Goal: Task Accomplishment & Management: Use online tool/utility

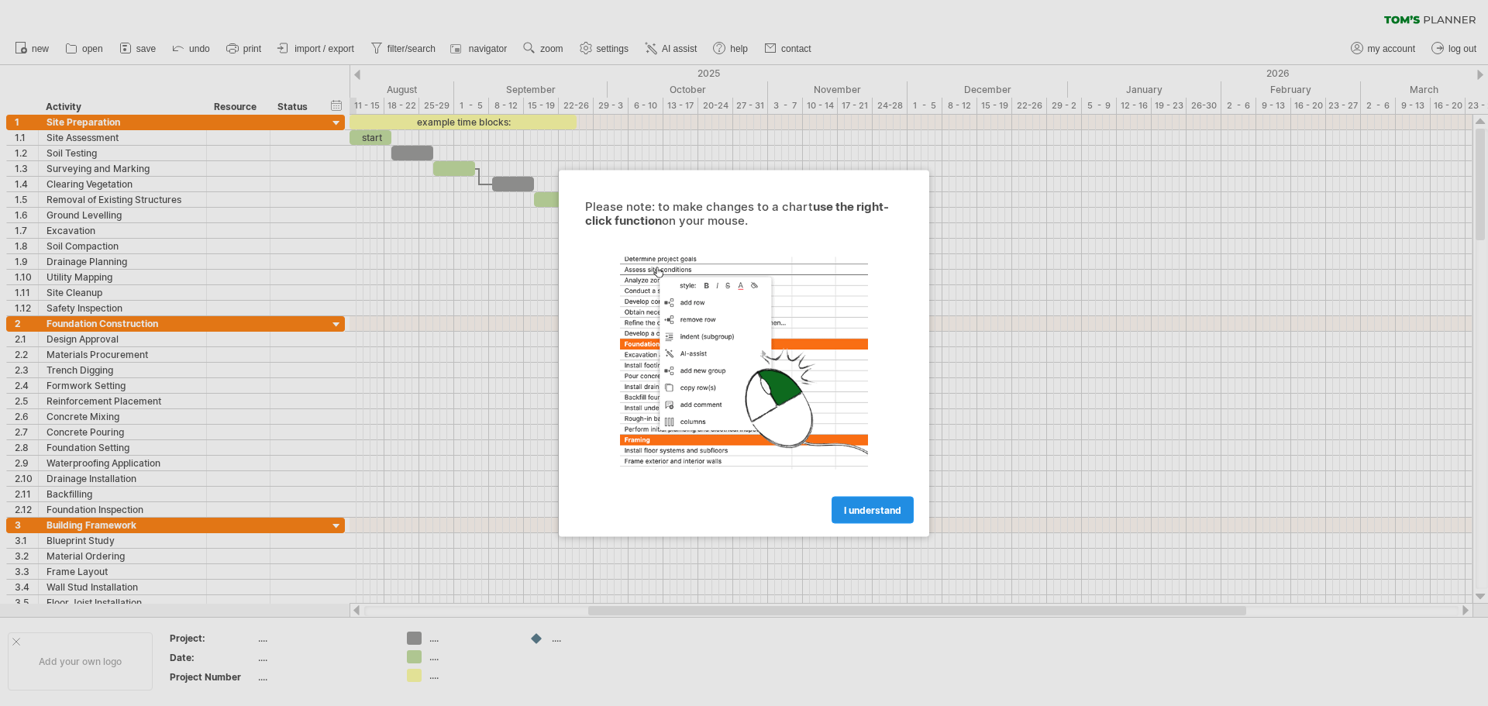
click at [873, 514] on span "I understand" at bounding box center [872, 510] width 57 height 12
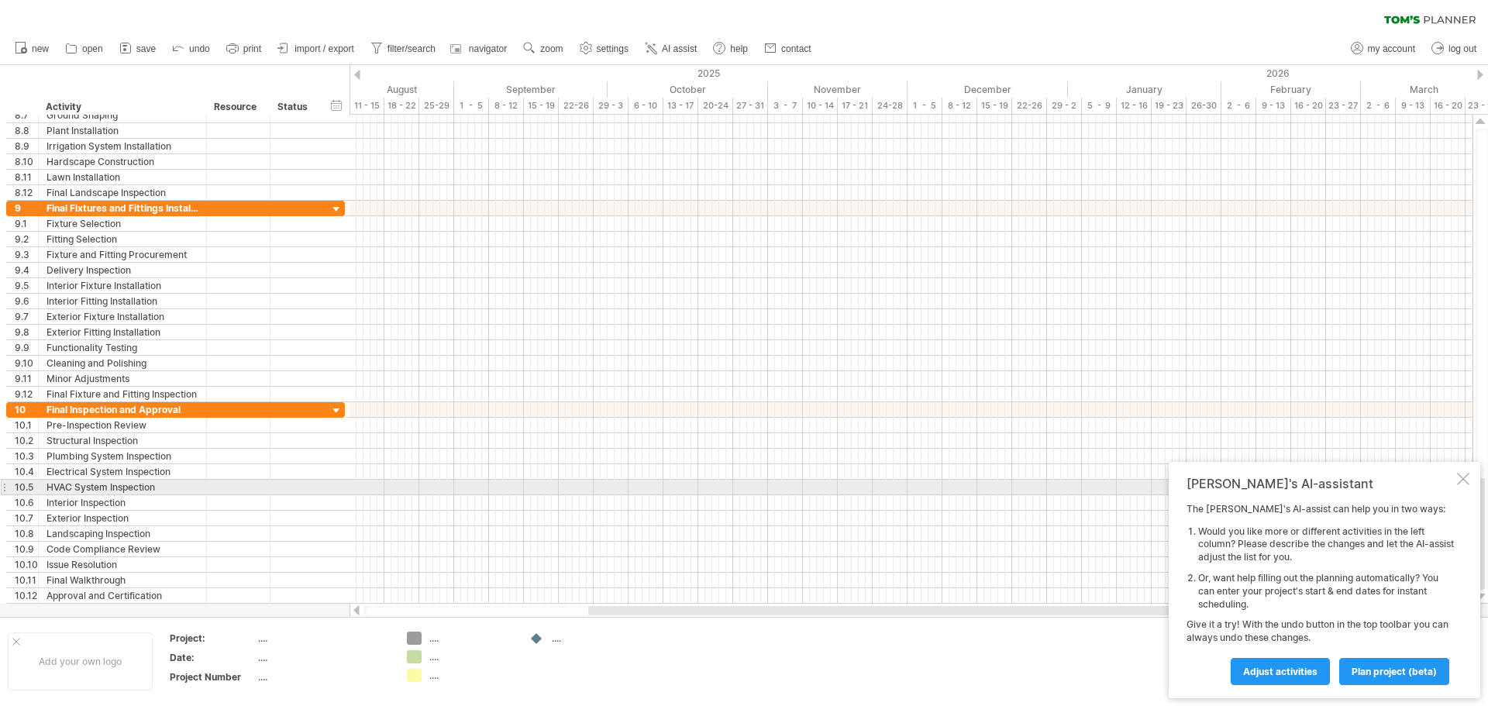
click at [1465, 479] on div at bounding box center [1463, 479] width 12 height 12
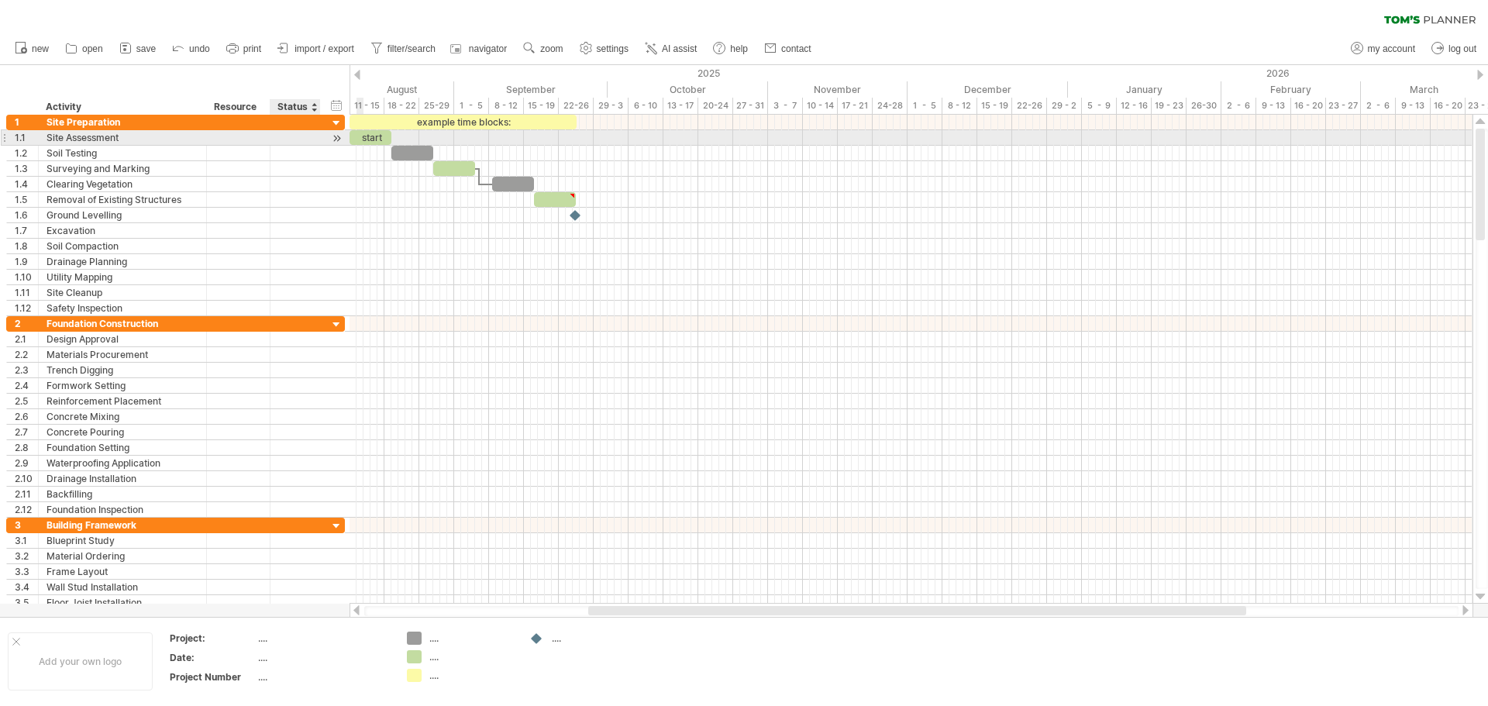
click at [340, 137] on div at bounding box center [336, 138] width 15 height 16
click at [340, 134] on div at bounding box center [336, 138] width 15 height 16
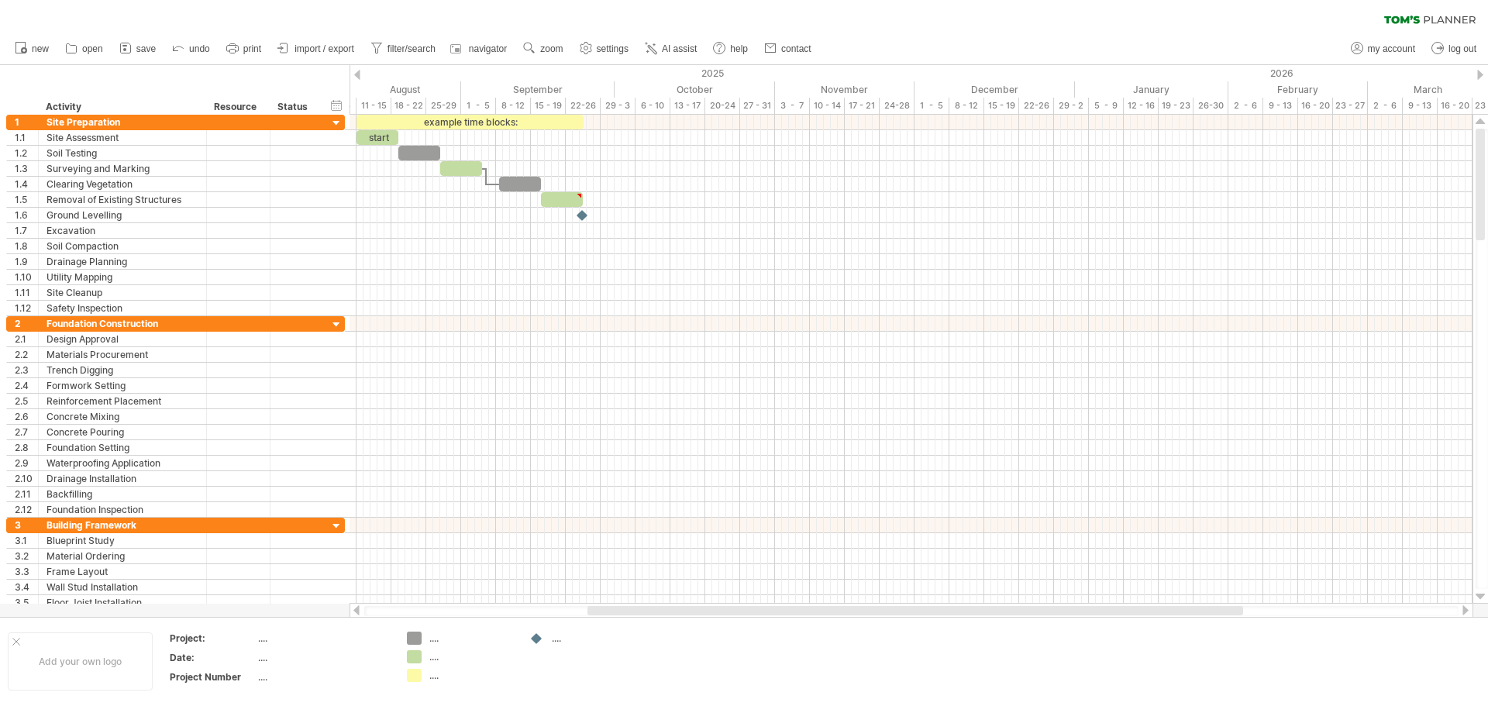
click at [360, 72] on div at bounding box center [357, 75] width 6 height 10
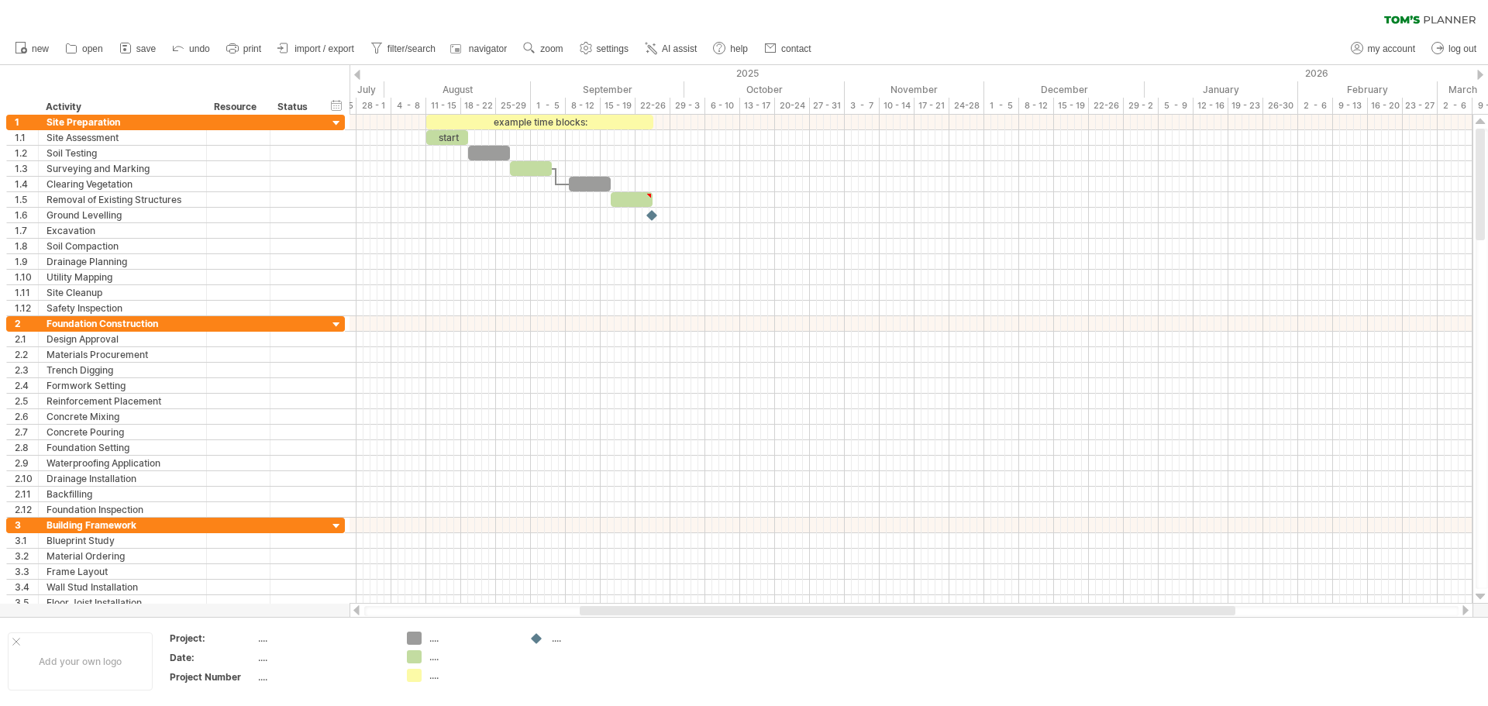
click at [360, 72] on div at bounding box center [357, 75] width 6 height 10
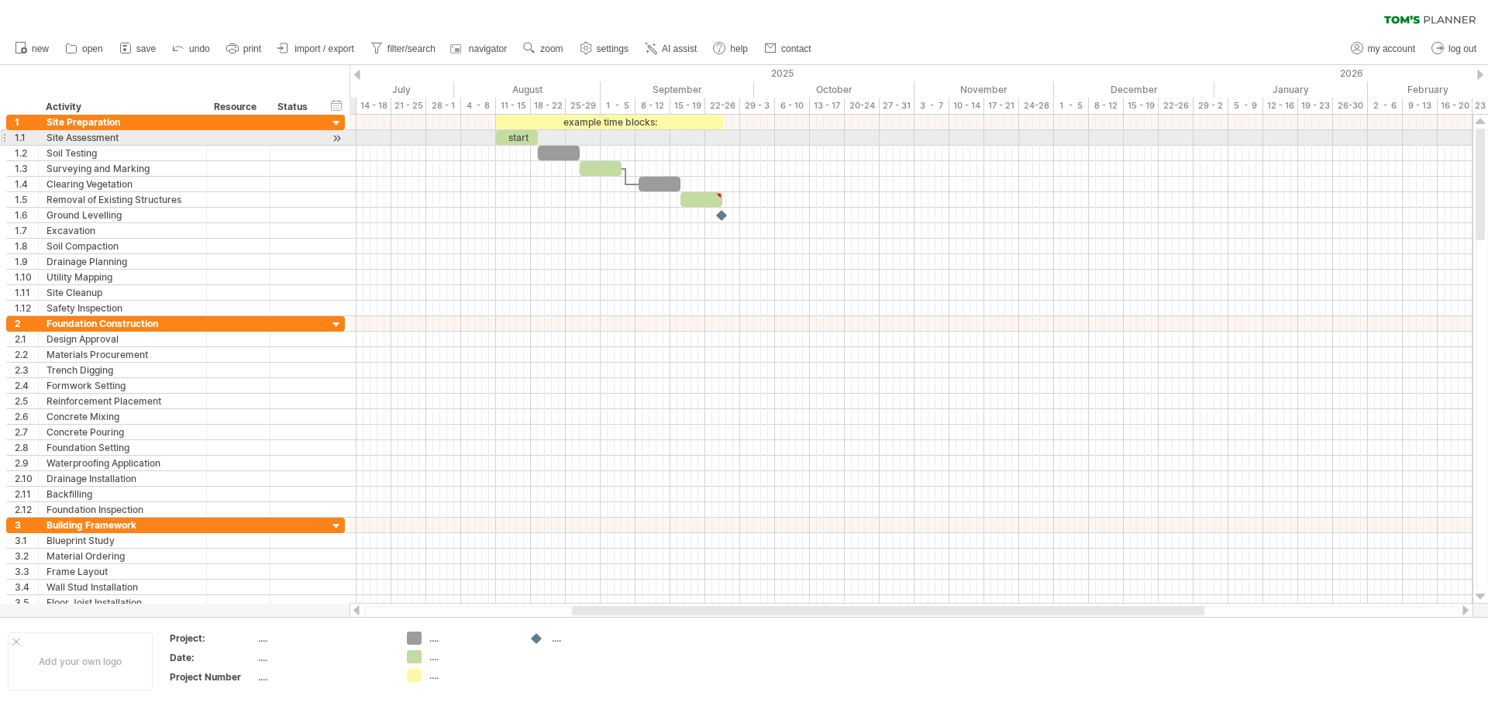
click at [339, 134] on div at bounding box center [336, 138] width 15 height 16
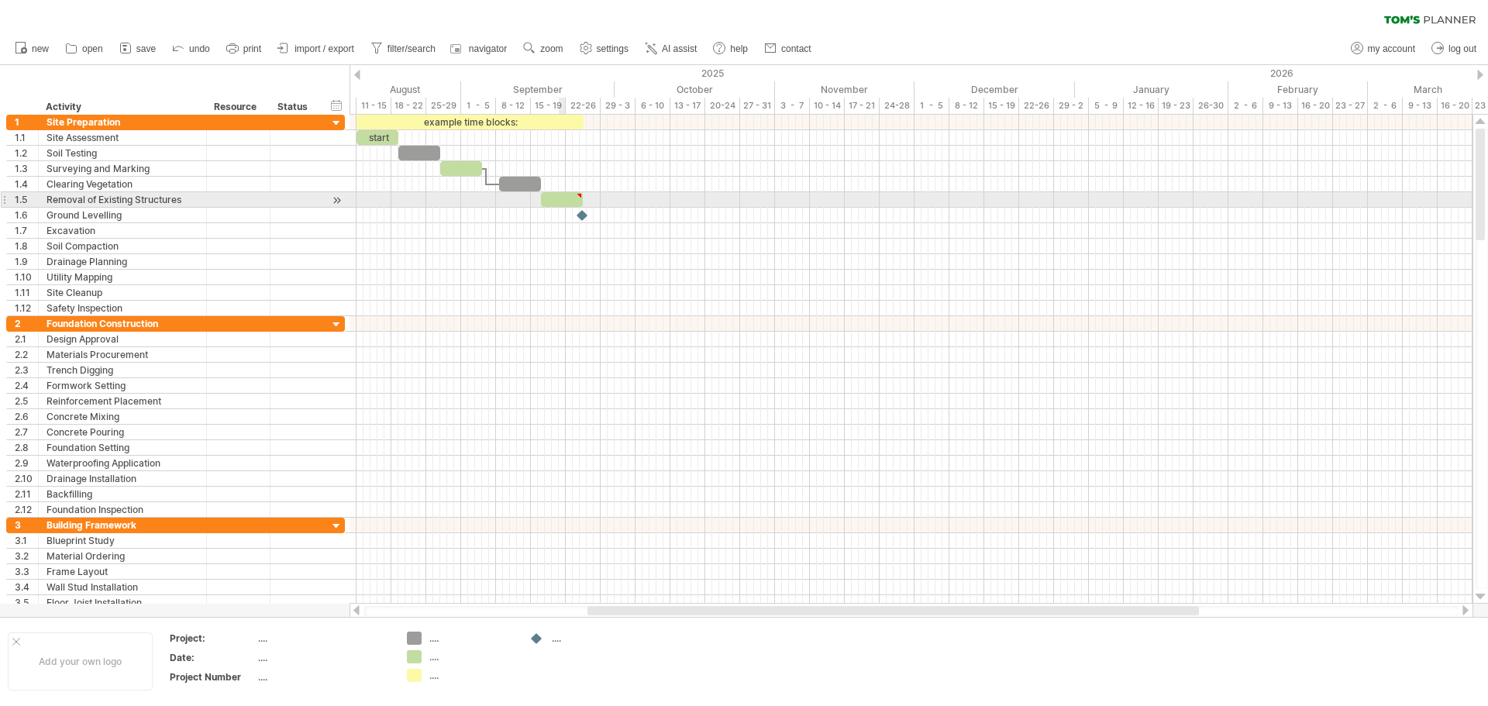
type textarea "**********"
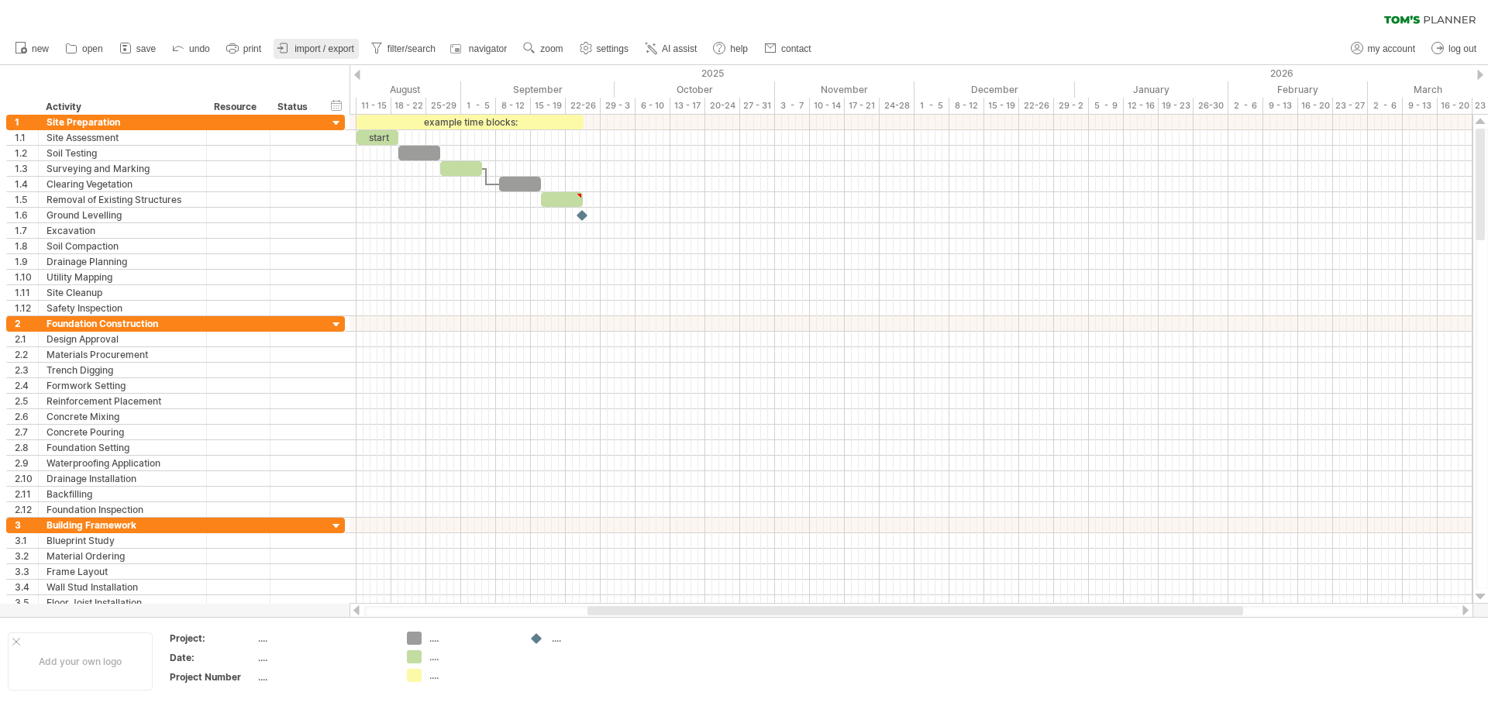
click at [305, 47] on span "import / export" at bounding box center [325, 48] width 60 height 11
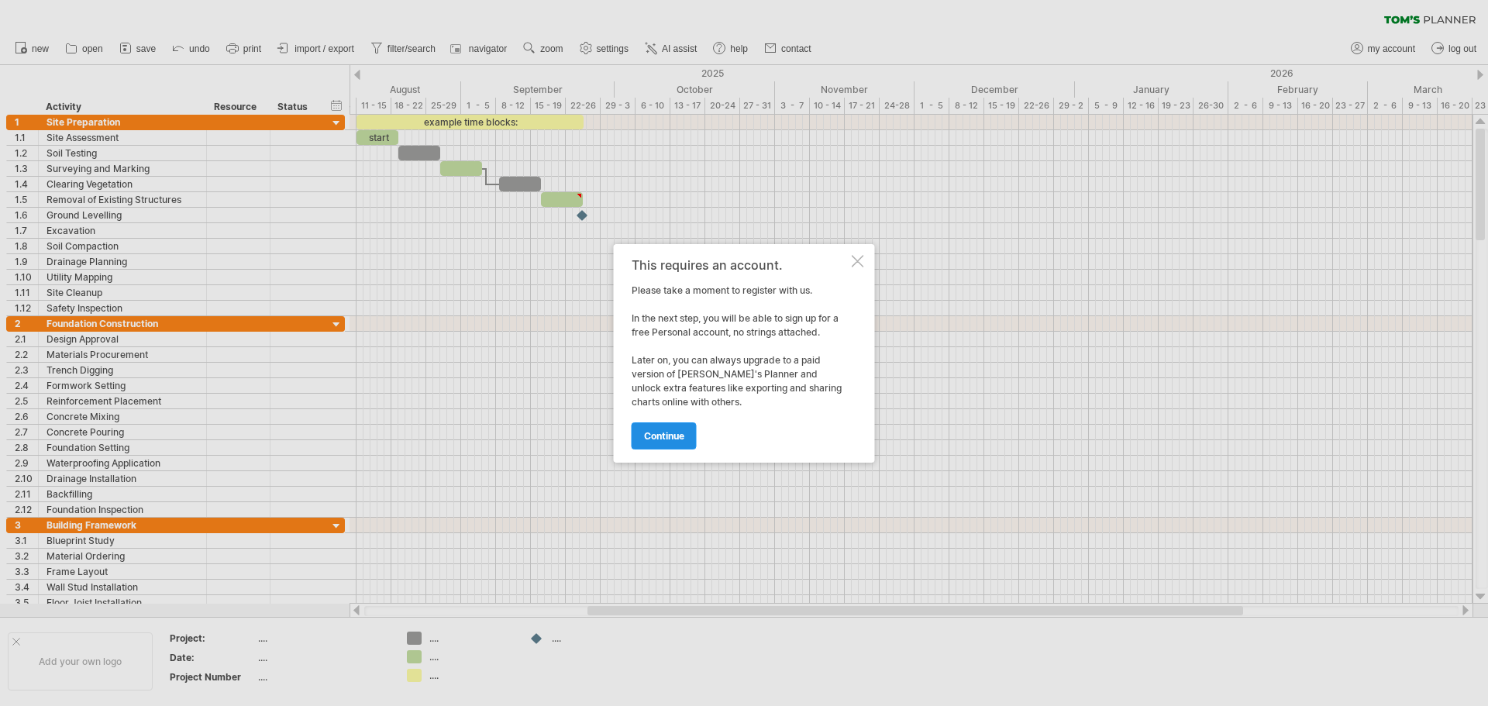
click at [681, 433] on span "continue" at bounding box center [664, 436] width 40 height 12
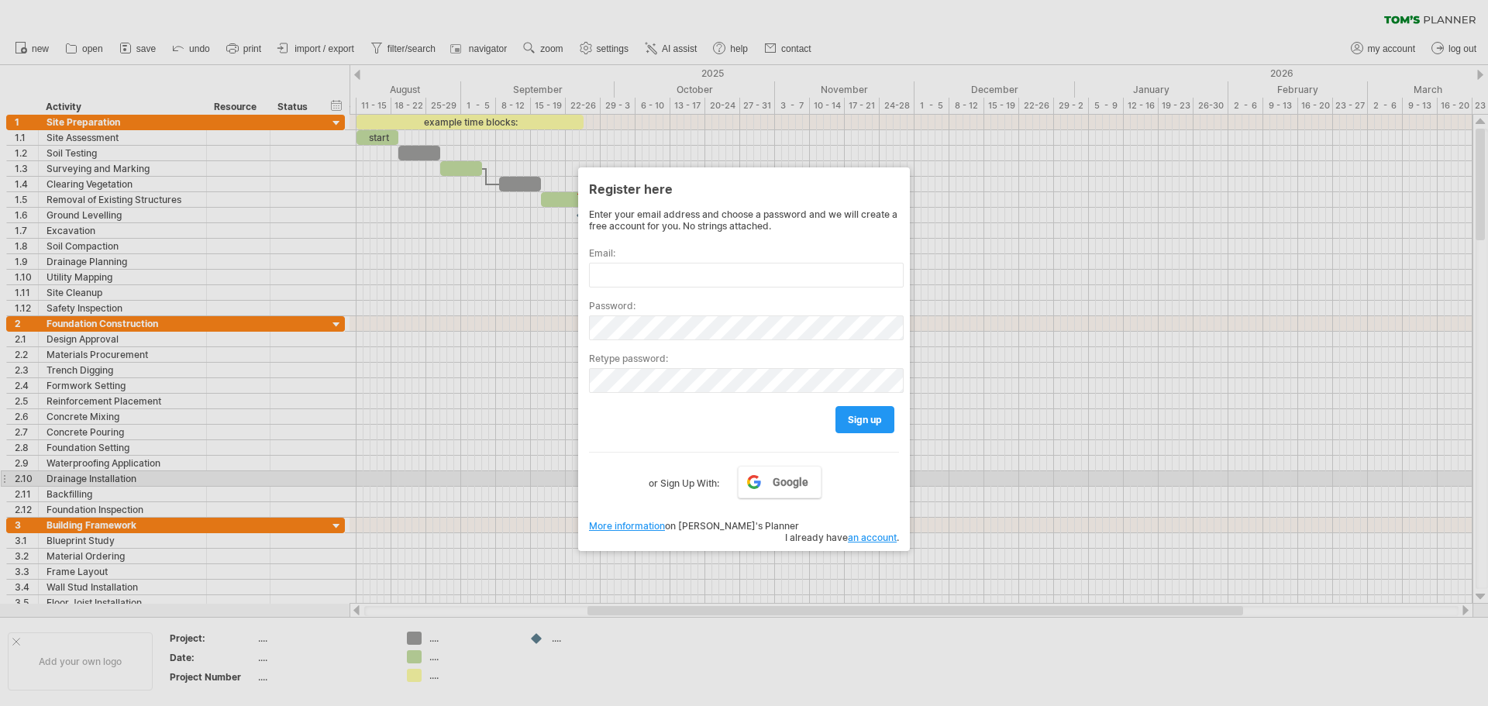
click at [985, 478] on div at bounding box center [744, 353] width 1488 height 706
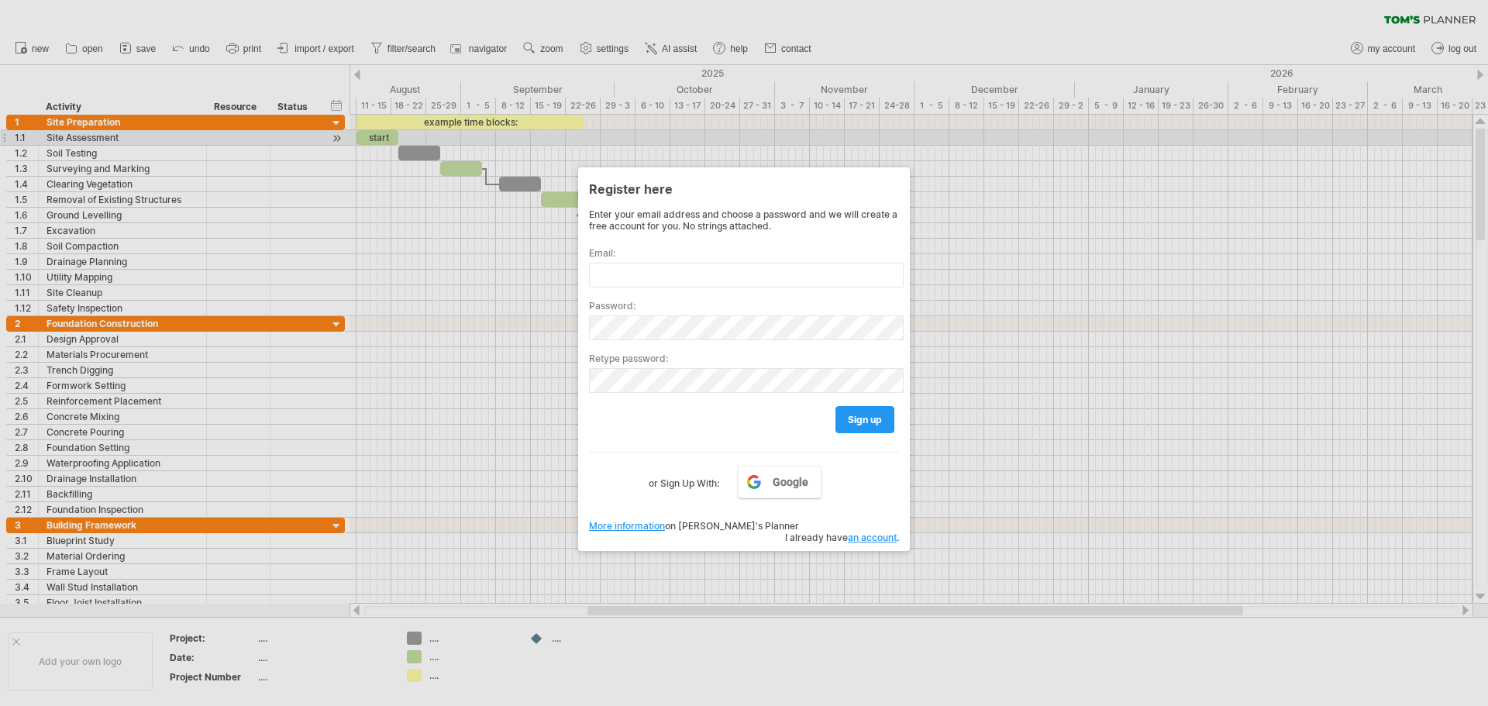
click at [953, 140] on div at bounding box center [744, 353] width 1488 height 706
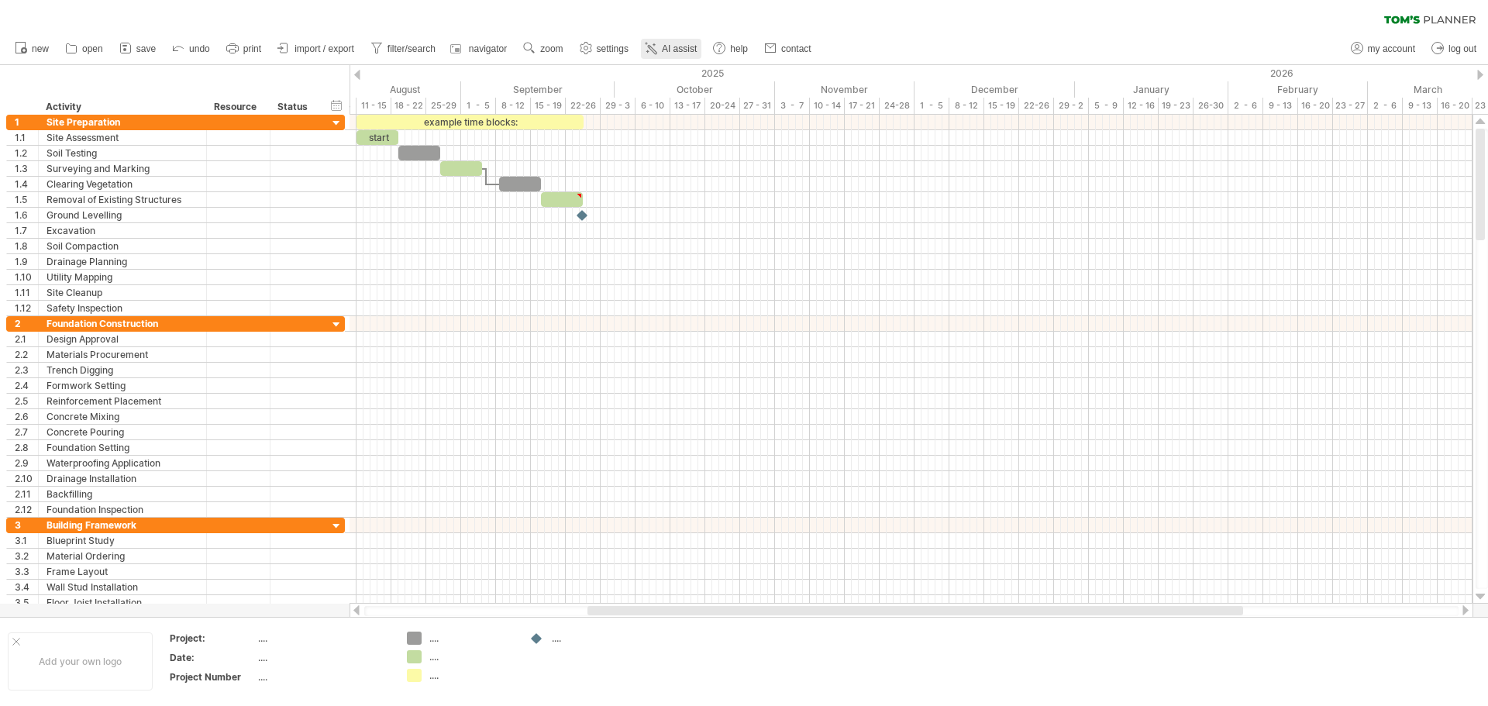
click at [684, 47] on span "AI assist" at bounding box center [679, 48] width 35 height 11
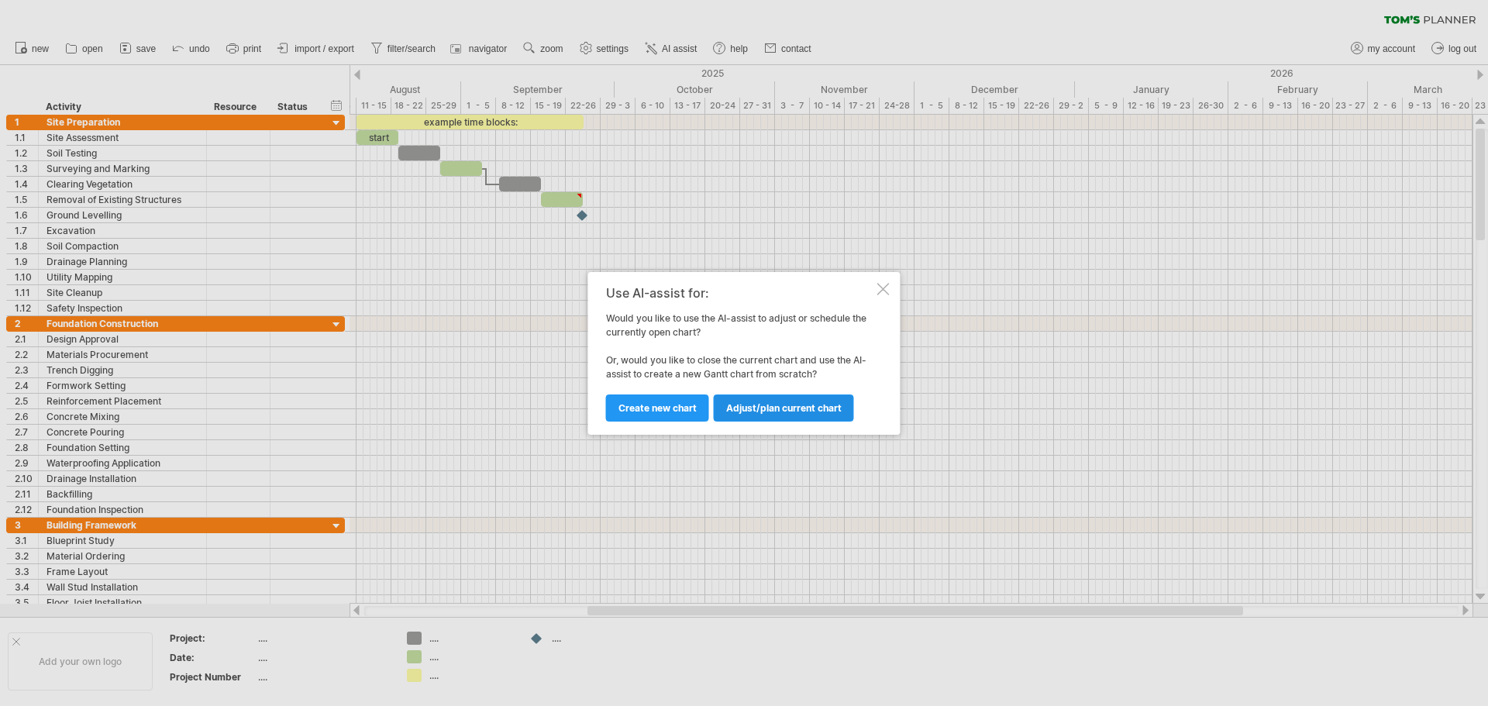
click at [743, 409] on span "Adjust/plan current chart" at bounding box center [784, 408] width 116 height 12
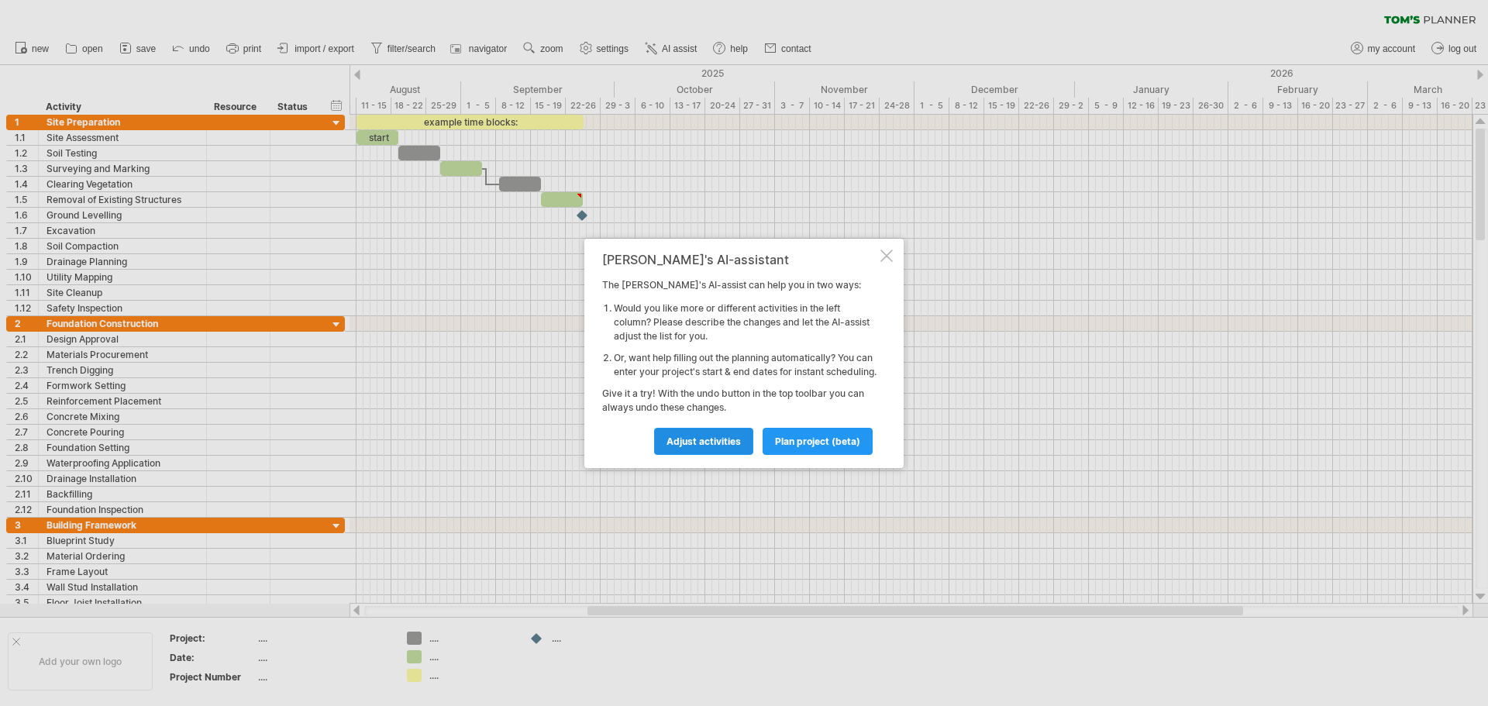
click at [719, 447] on span "Adjust activities" at bounding box center [704, 442] width 74 height 12
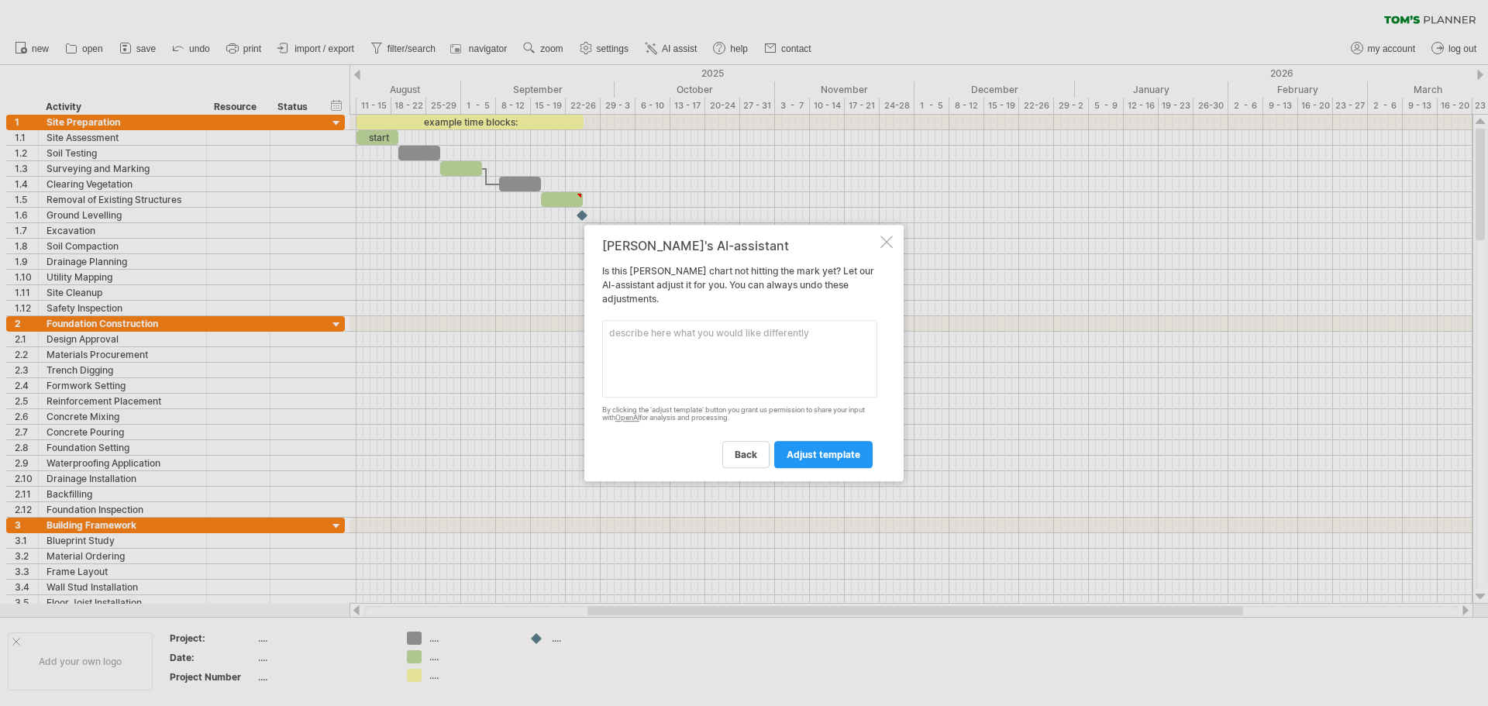
click at [880, 244] on div "[PERSON_NAME]'s AI-assistant Is this [PERSON_NAME] chart not hitting the mark y…" at bounding box center [743, 353] width 319 height 257
click at [890, 247] on div at bounding box center [887, 242] width 12 height 12
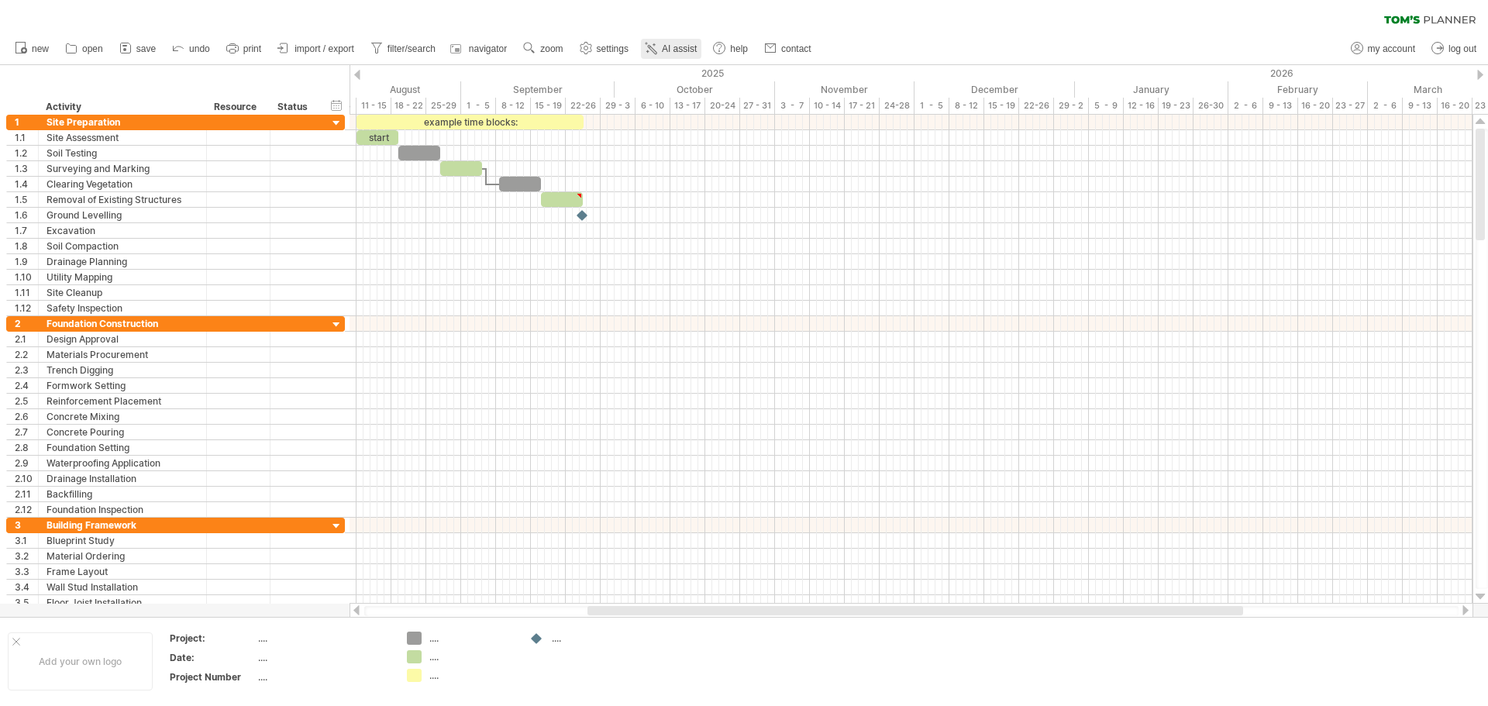
click at [670, 45] on span "AI assist" at bounding box center [679, 48] width 35 height 11
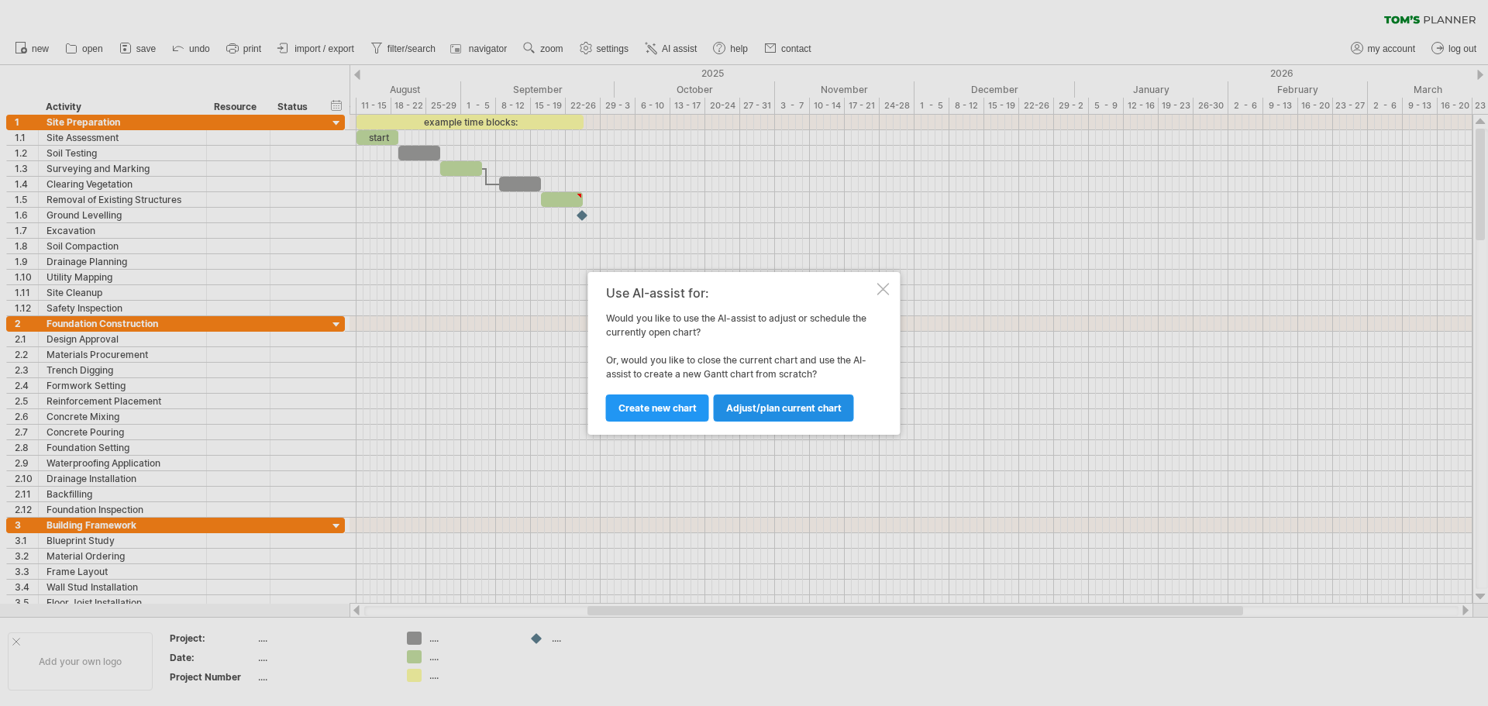
click at [783, 404] on span "Adjust/plan current chart" at bounding box center [784, 408] width 116 height 12
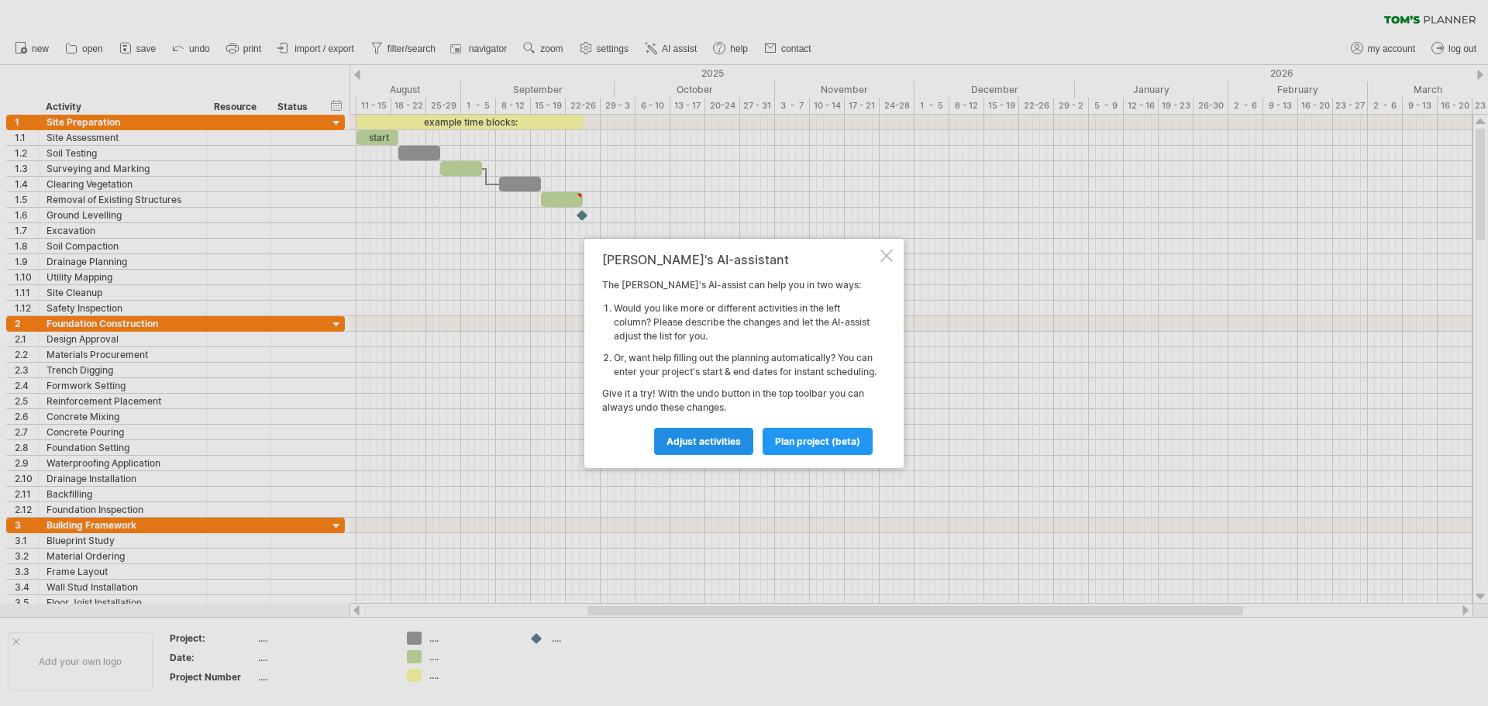
click at [712, 447] on span "Adjust activities" at bounding box center [704, 442] width 74 height 12
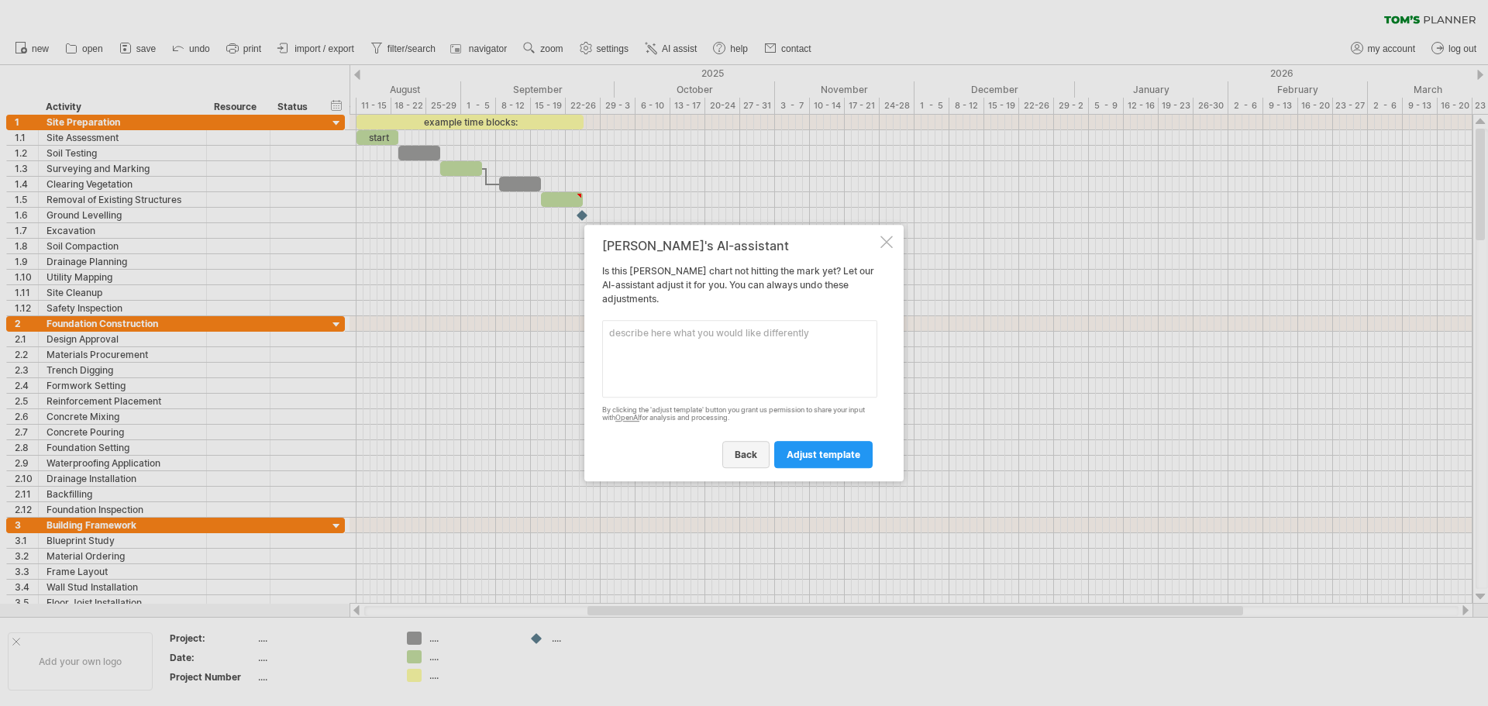
click at [742, 452] on span "back" at bounding box center [746, 455] width 22 height 12
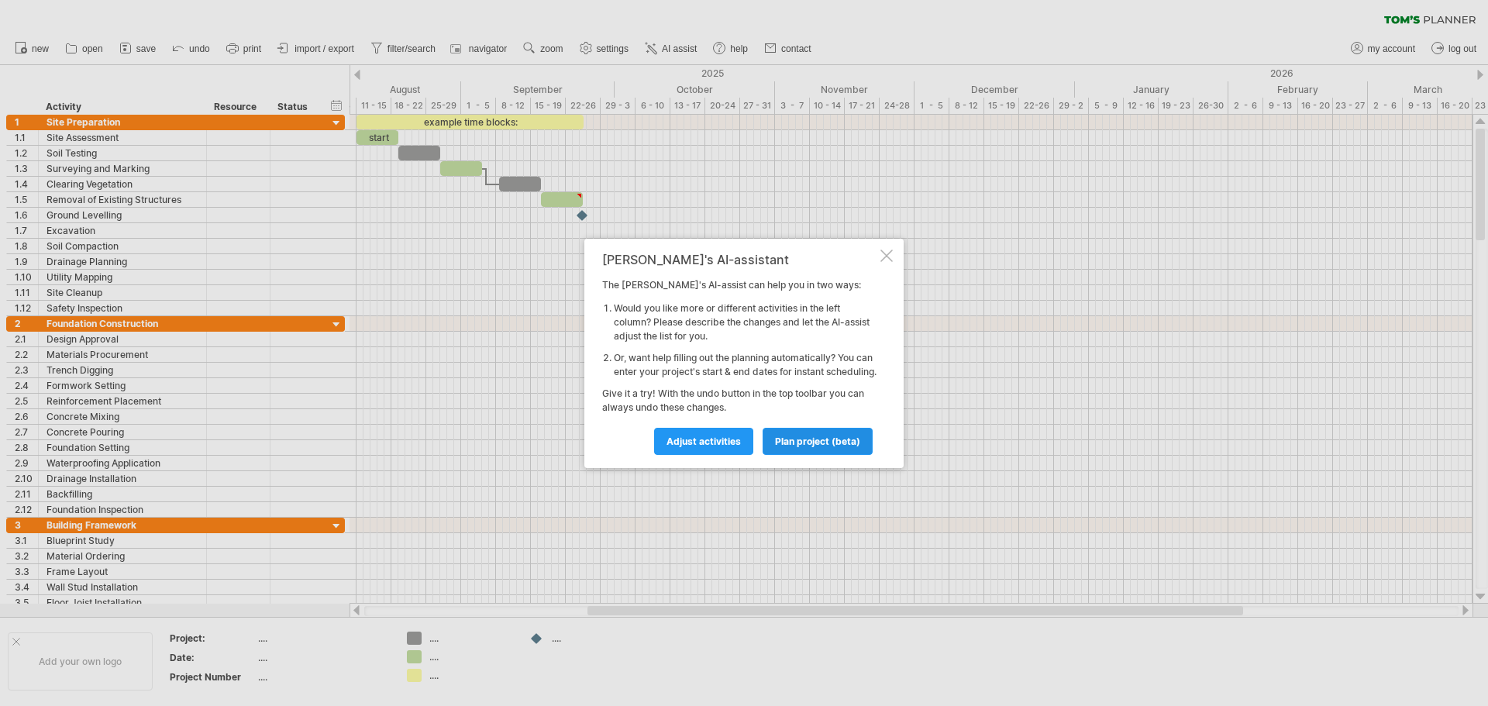
click at [786, 446] on span "plan project (beta)" at bounding box center [817, 442] width 85 height 12
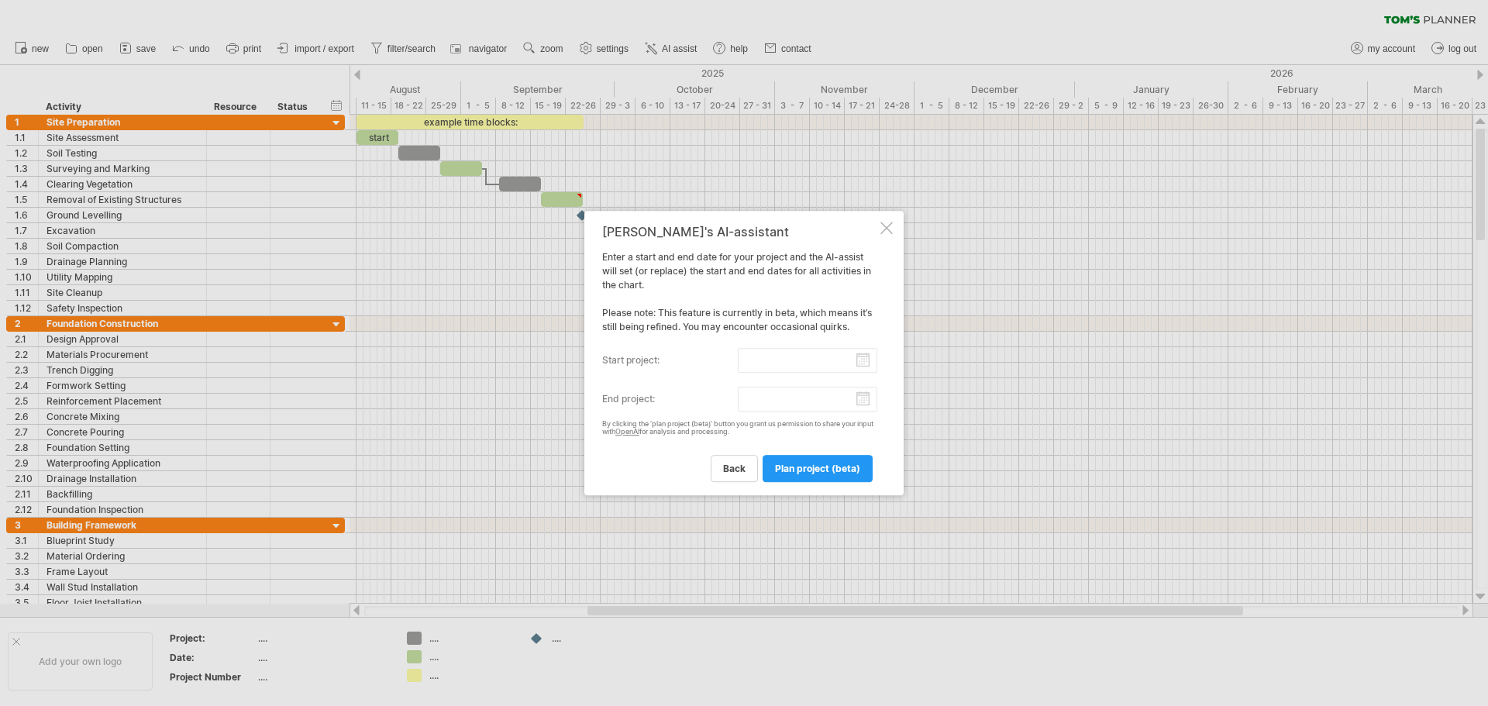
click at [866, 364] on input "start project:" at bounding box center [808, 360] width 140 height 25
click at [750, 374] on link "next" at bounding box center [750, 376] width 12 height 12
click at [648, 417] on link "1" at bounding box center [650, 419] width 8 height 15
type input "********"
click at [864, 402] on input "end project:" at bounding box center [808, 399] width 140 height 25
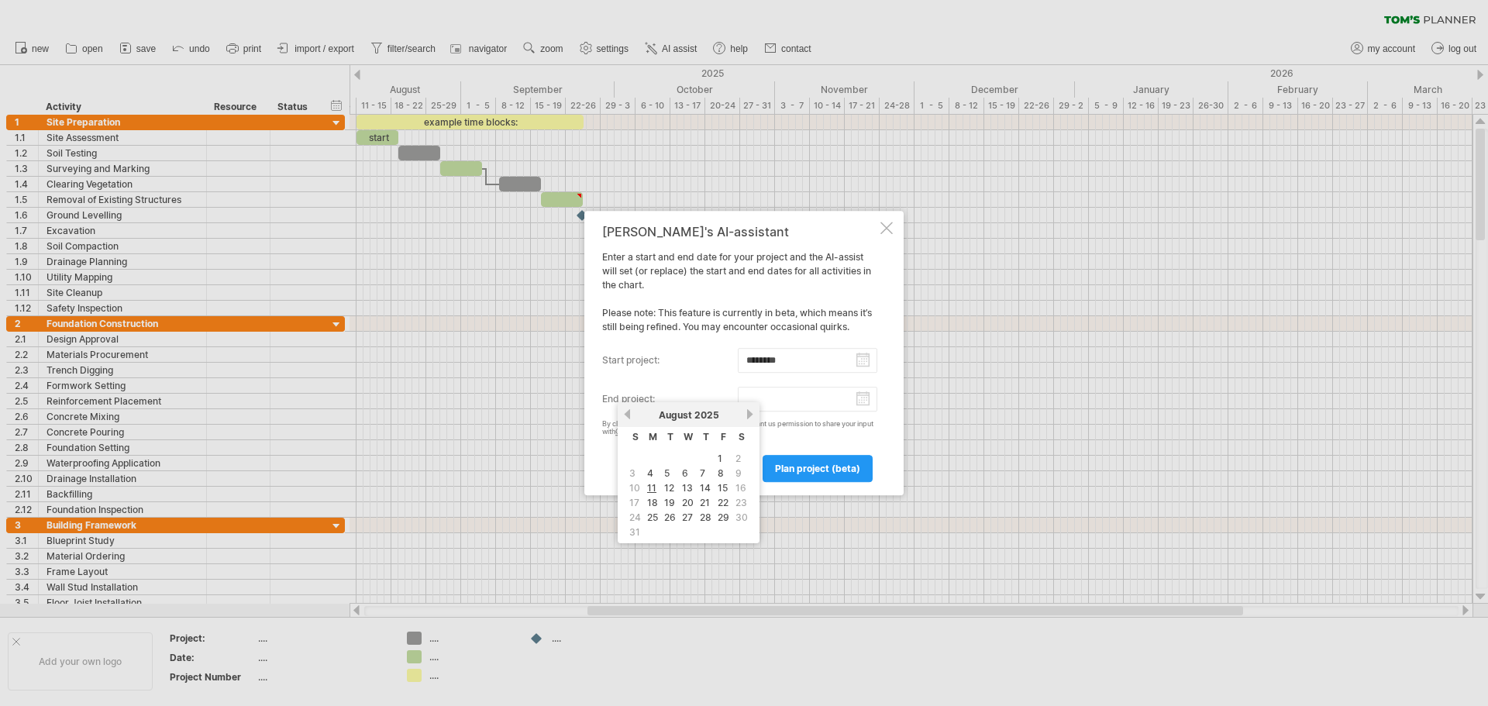
click at [746, 412] on link "next" at bounding box center [750, 415] width 12 height 12
click at [746, 412] on link "next" at bounding box center [749, 415] width 12 height 12
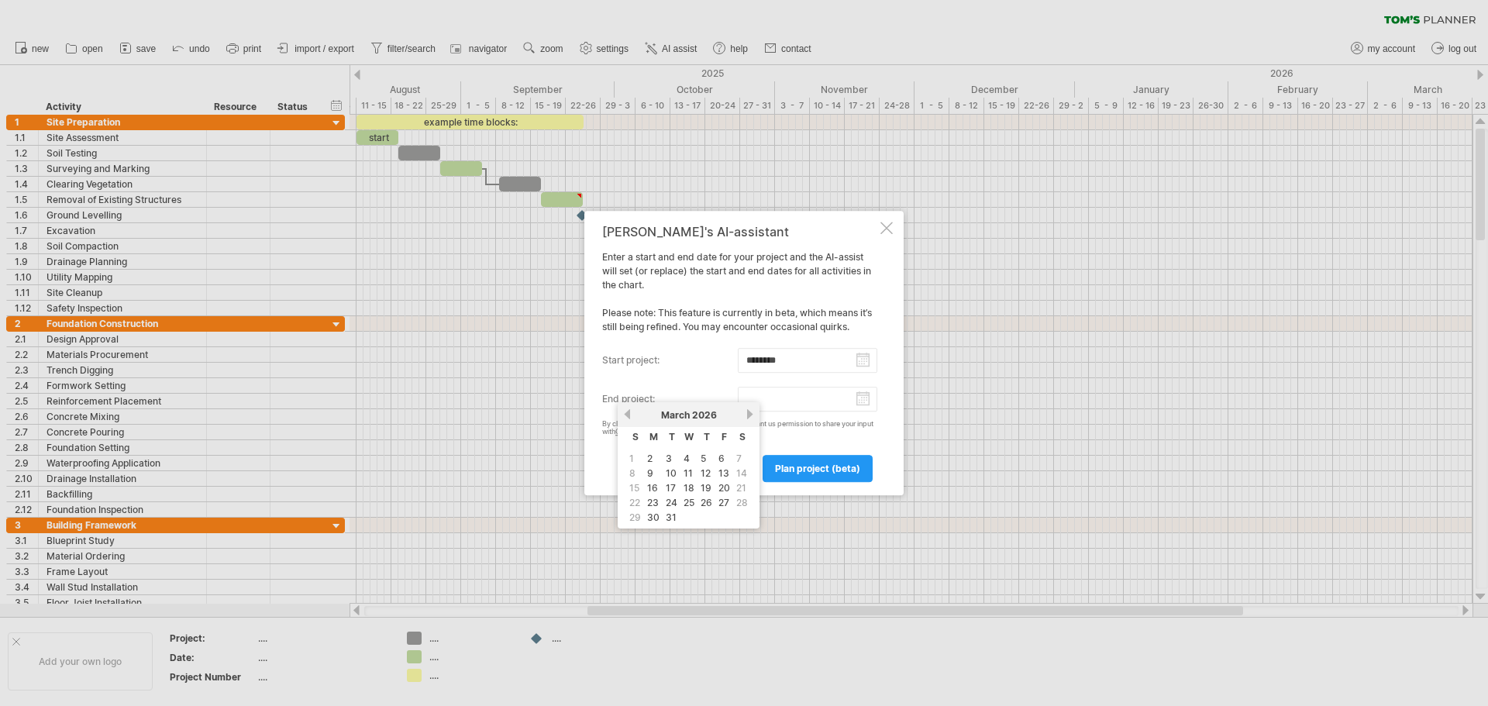
click at [746, 412] on link "next" at bounding box center [750, 415] width 12 height 12
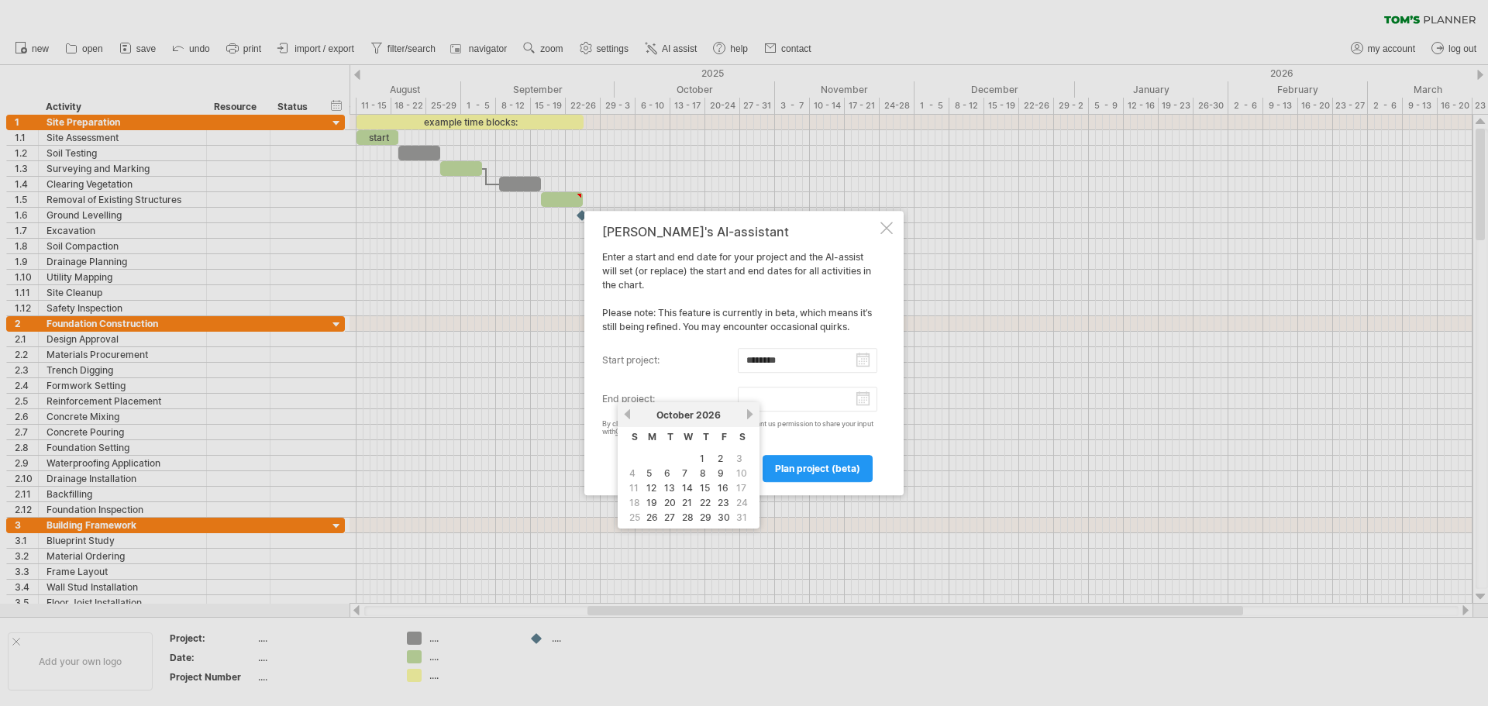
click at [746, 412] on link "next" at bounding box center [750, 415] width 12 height 12
click at [649, 518] on link "30" at bounding box center [654, 517] width 16 height 15
type input "********"
click at [785, 464] on span "plan project (beta)" at bounding box center [817, 469] width 85 height 12
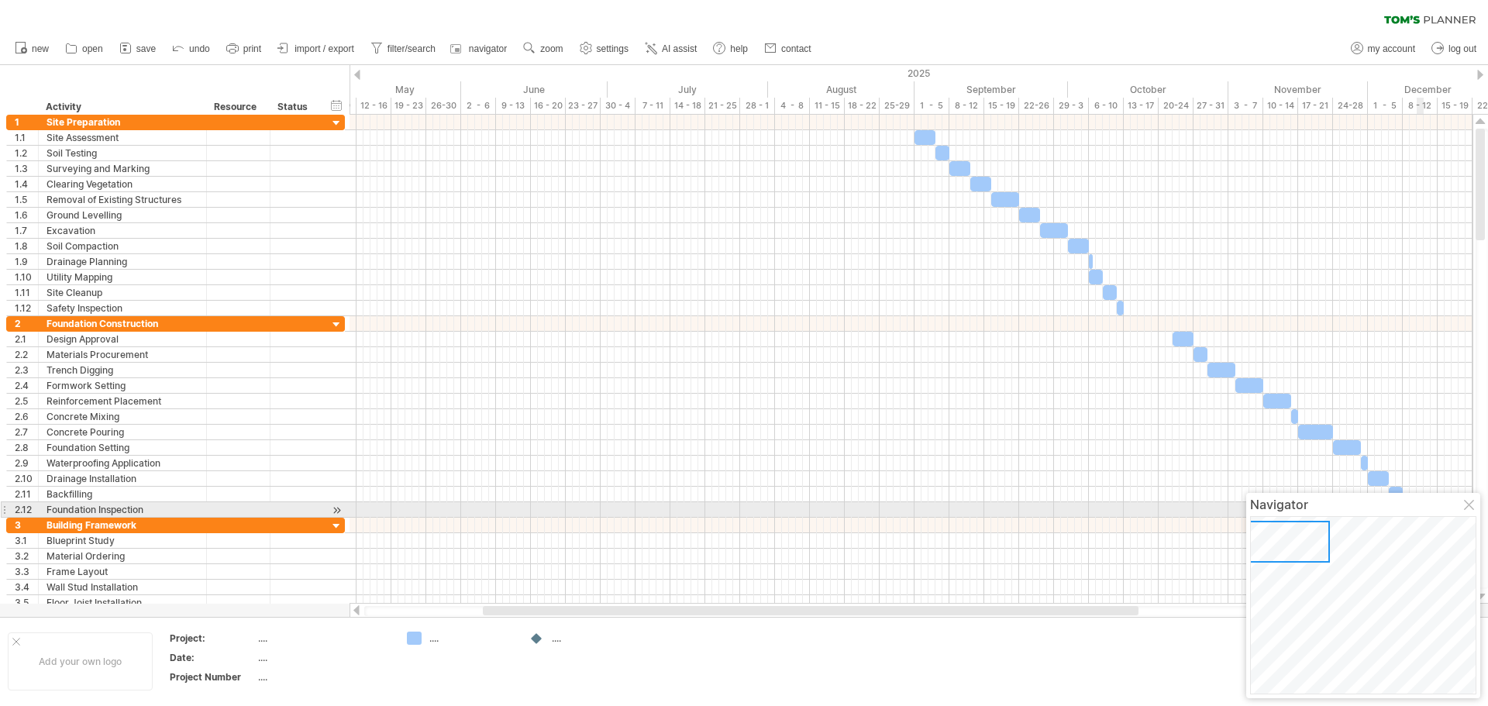
click at [1467, 509] on div at bounding box center [1470, 506] width 12 height 12
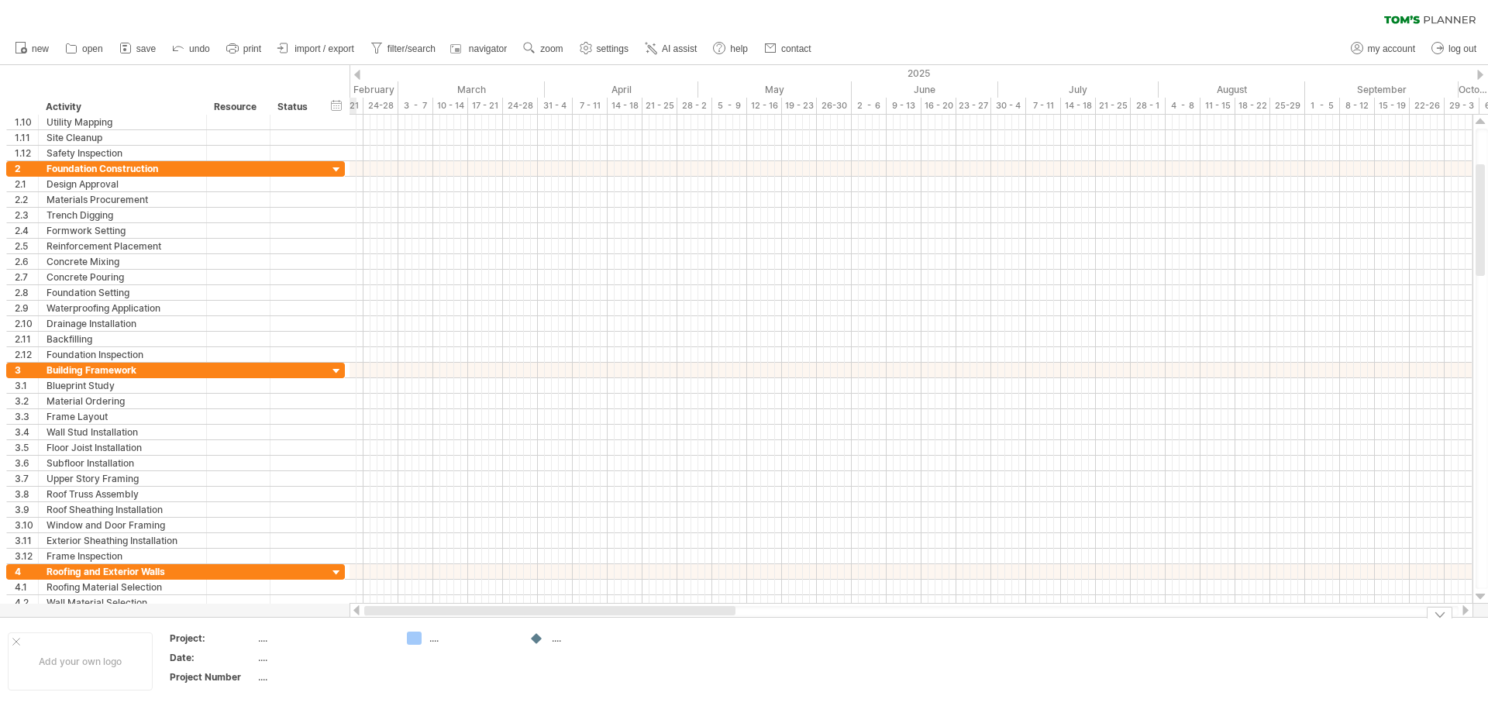
drag, startPoint x: 765, startPoint y: 612, endPoint x: 524, endPoint y: 621, distance: 241.2
click at [524, 621] on div "Trying to reach [DOMAIN_NAME] Connected again... 0% clear filter new 1" at bounding box center [744, 353] width 1488 height 706
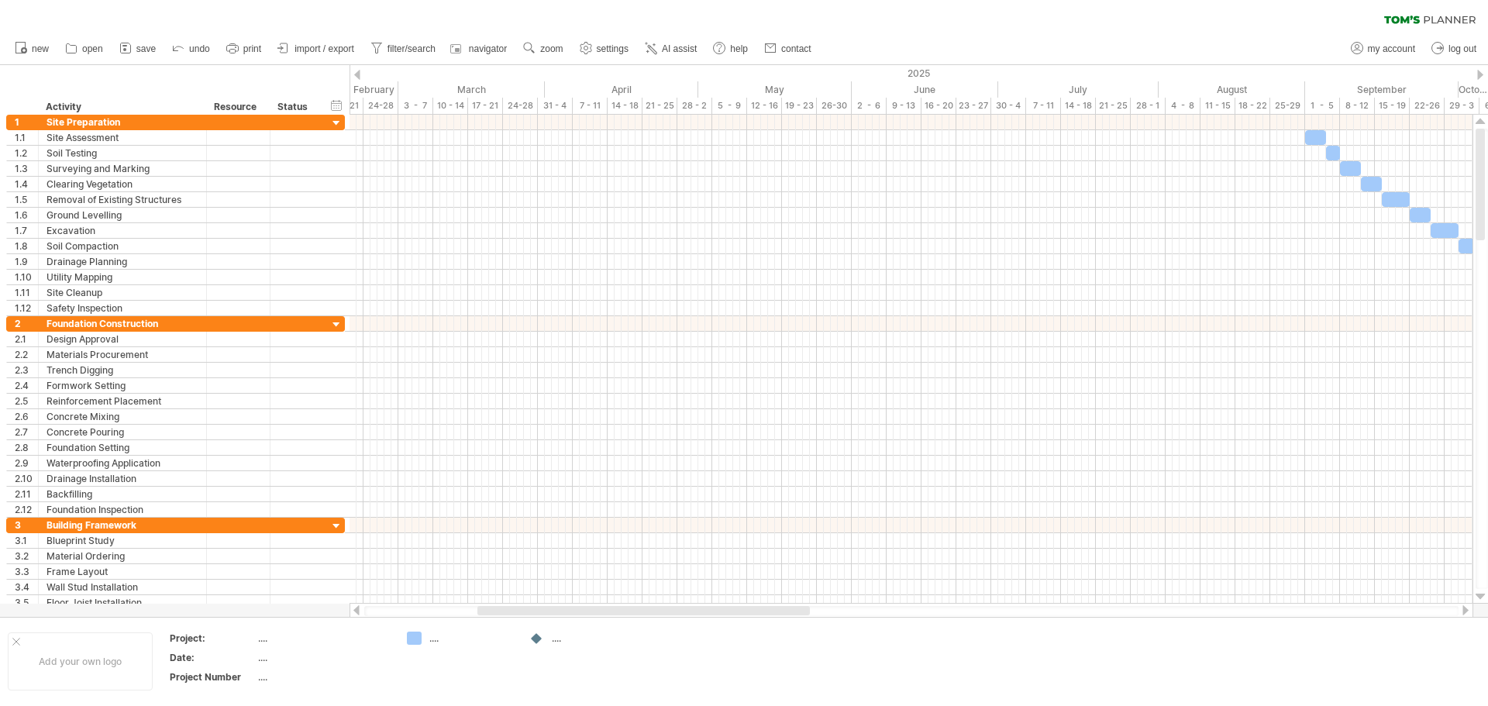
click at [356, 73] on div at bounding box center [357, 75] width 6 height 10
click at [1483, 73] on div at bounding box center [1480, 75] width 6 height 10
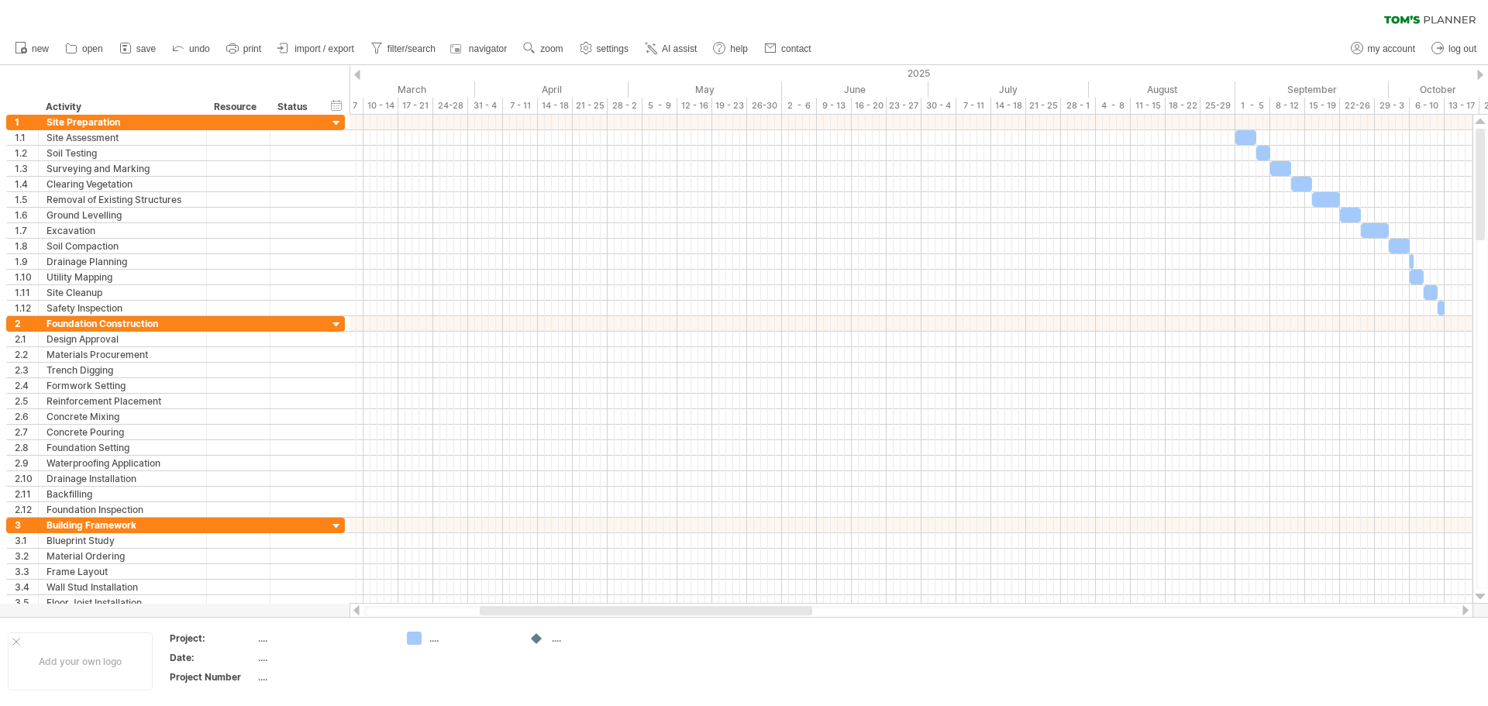
click at [1483, 73] on div at bounding box center [1480, 75] width 6 height 10
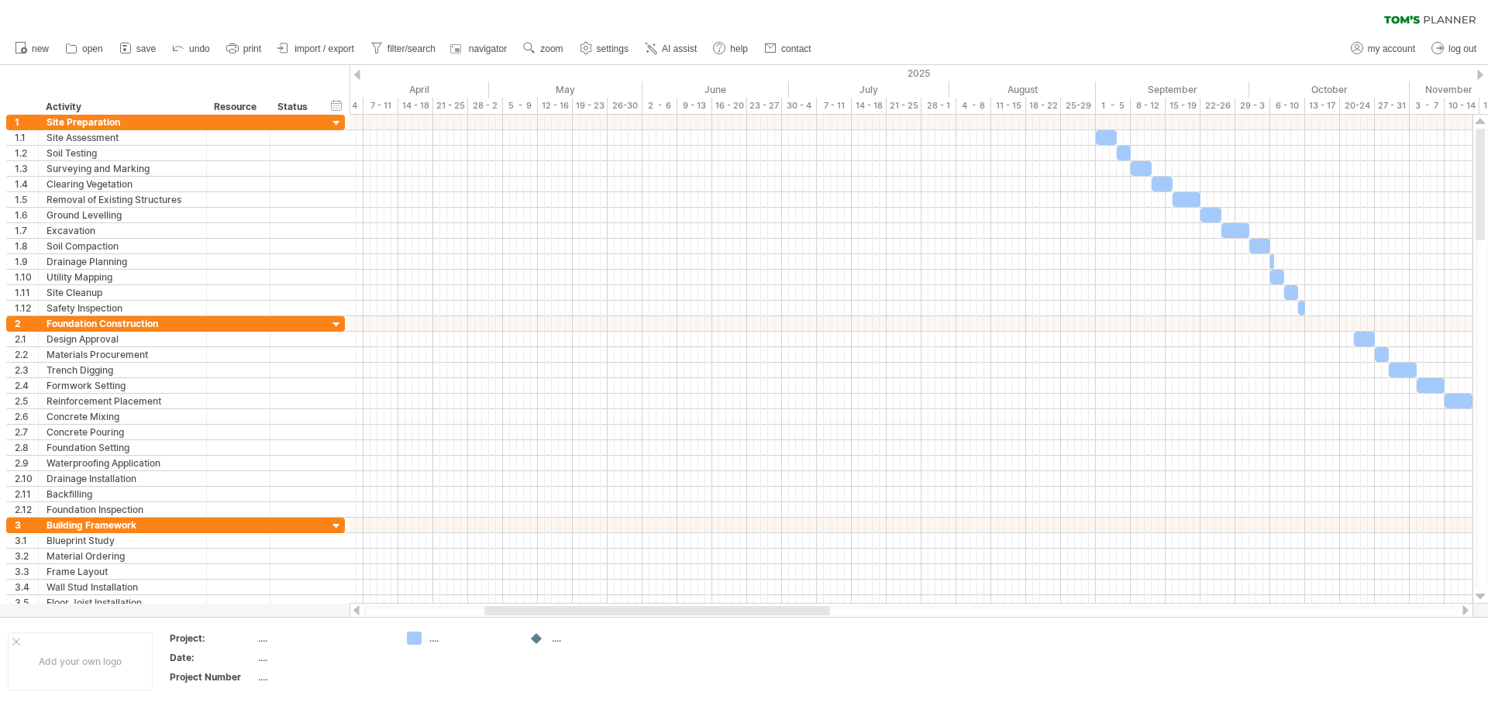
click at [1483, 73] on div at bounding box center [1480, 75] width 6 height 10
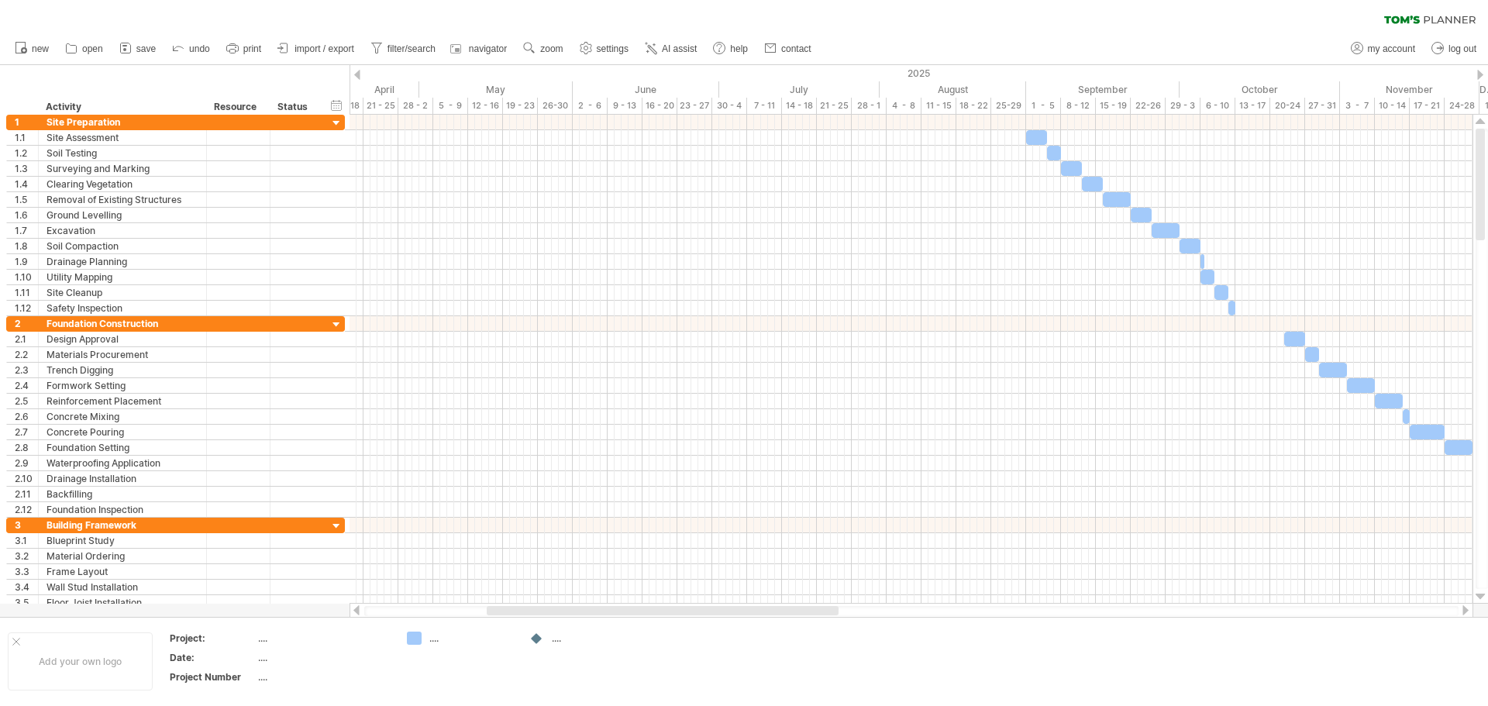
click at [1483, 73] on div at bounding box center [1480, 75] width 6 height 10
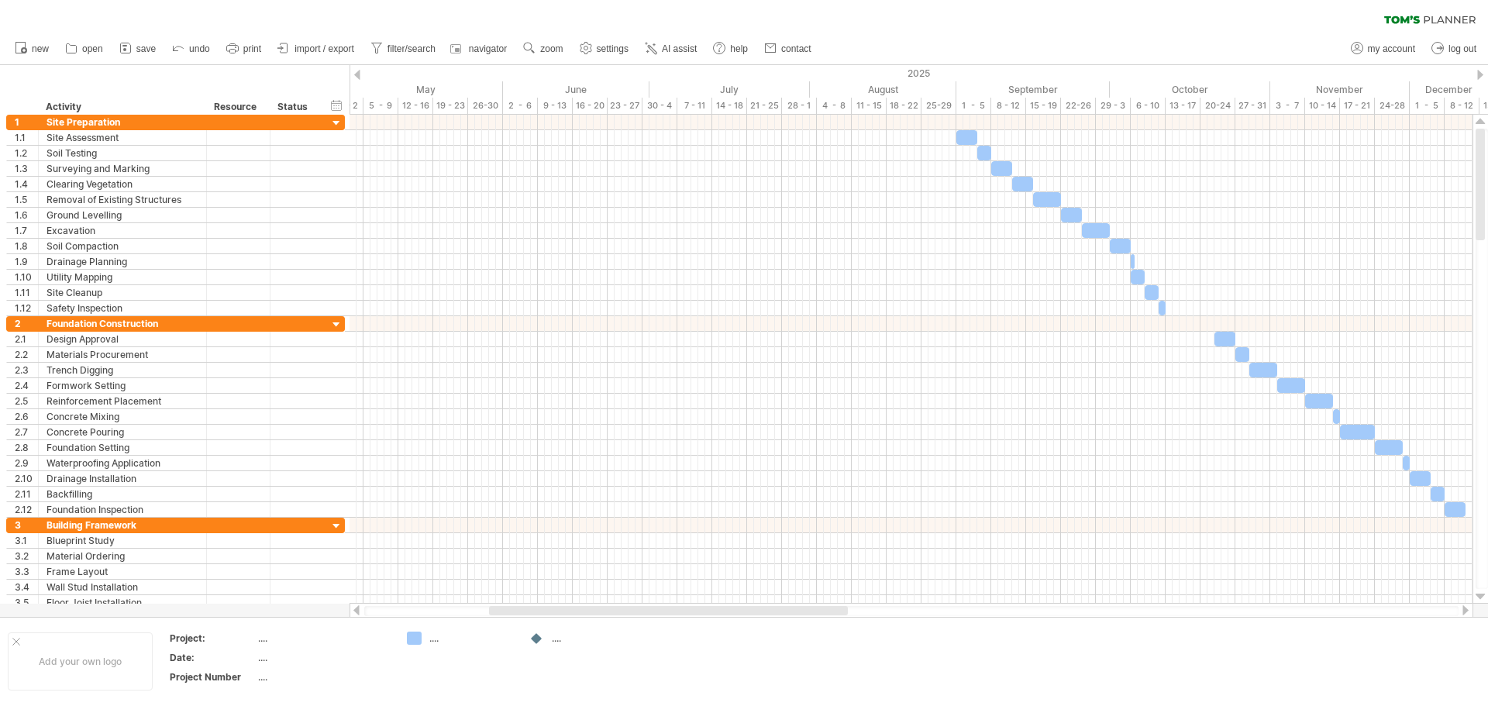
click at [1483, 73] on div at bounding box center [1480, 75] width 6 height 10
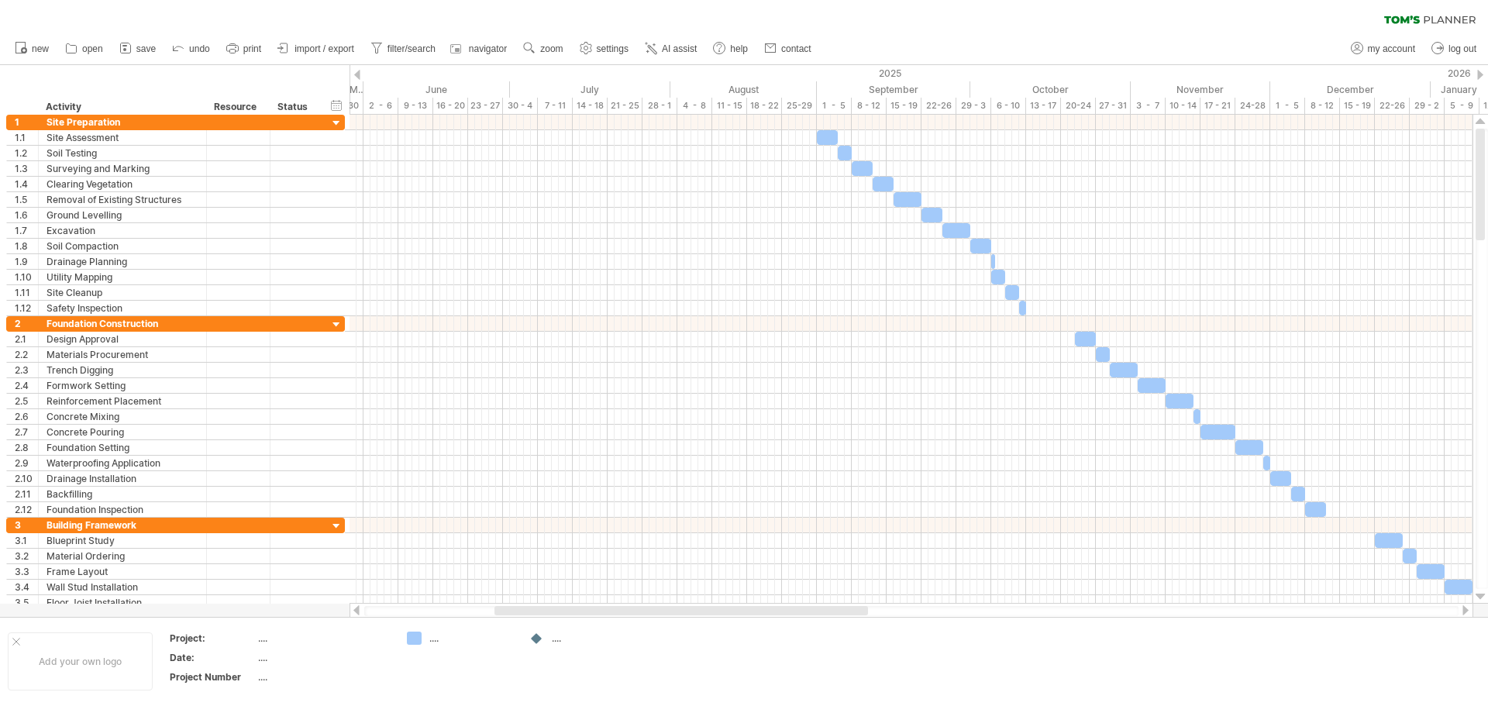
click at [1481, 73] on div at bounding box center [1480, 75] width 6 height 10
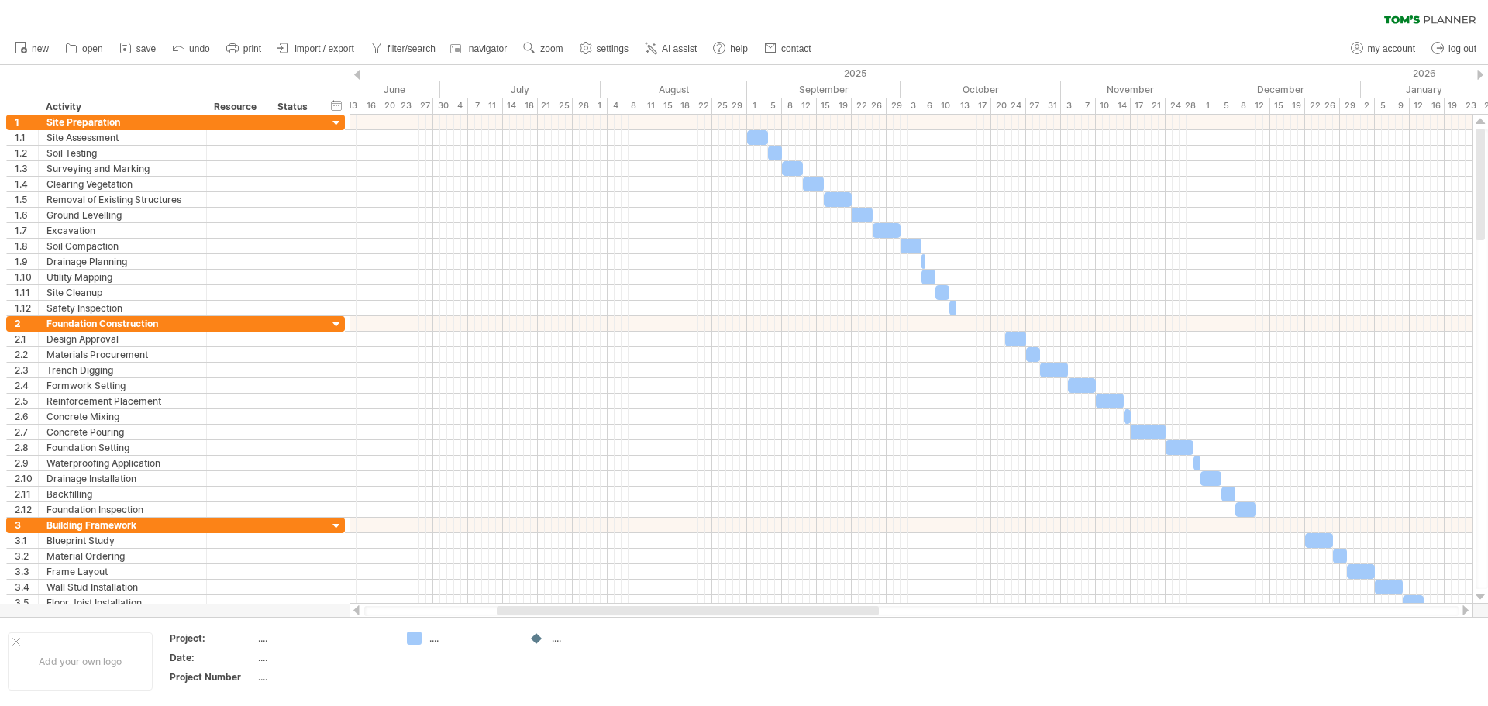
click at [1481, 73] on div at bounding box center [1480, 75] width 6 height 10
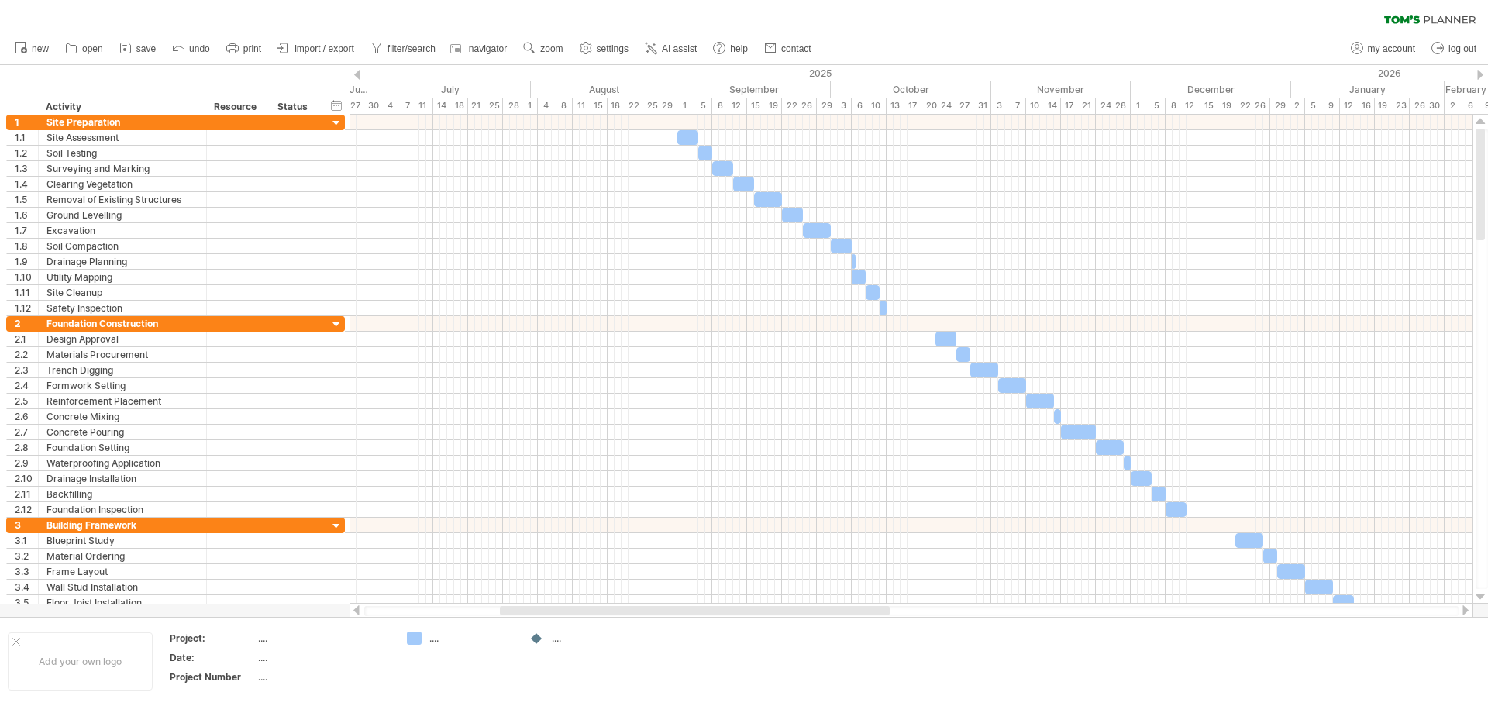
click at [1480, 73] on div at bounding box center [1480, 75] width 6 height 10
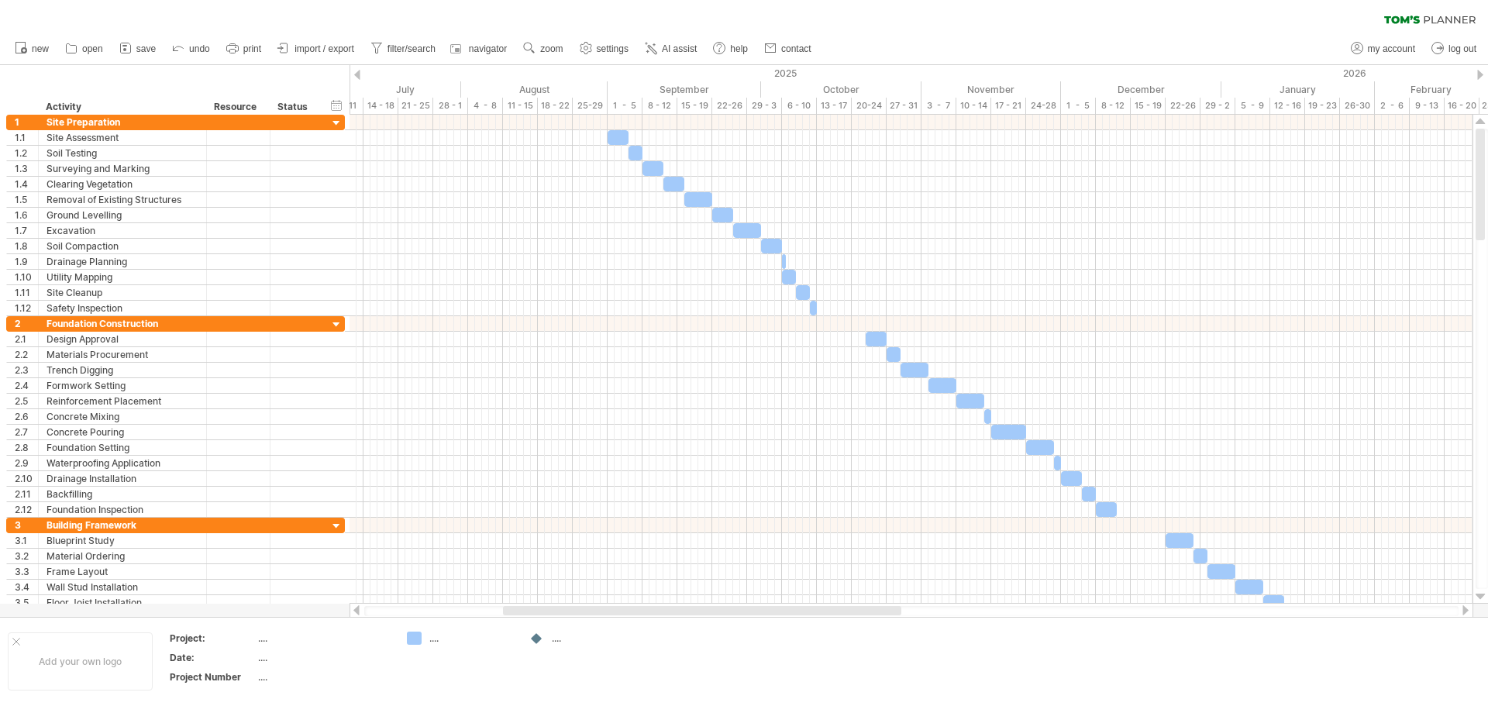
click at [1479, 73] on div at bounding box center [1480, 75] width 6 height 10
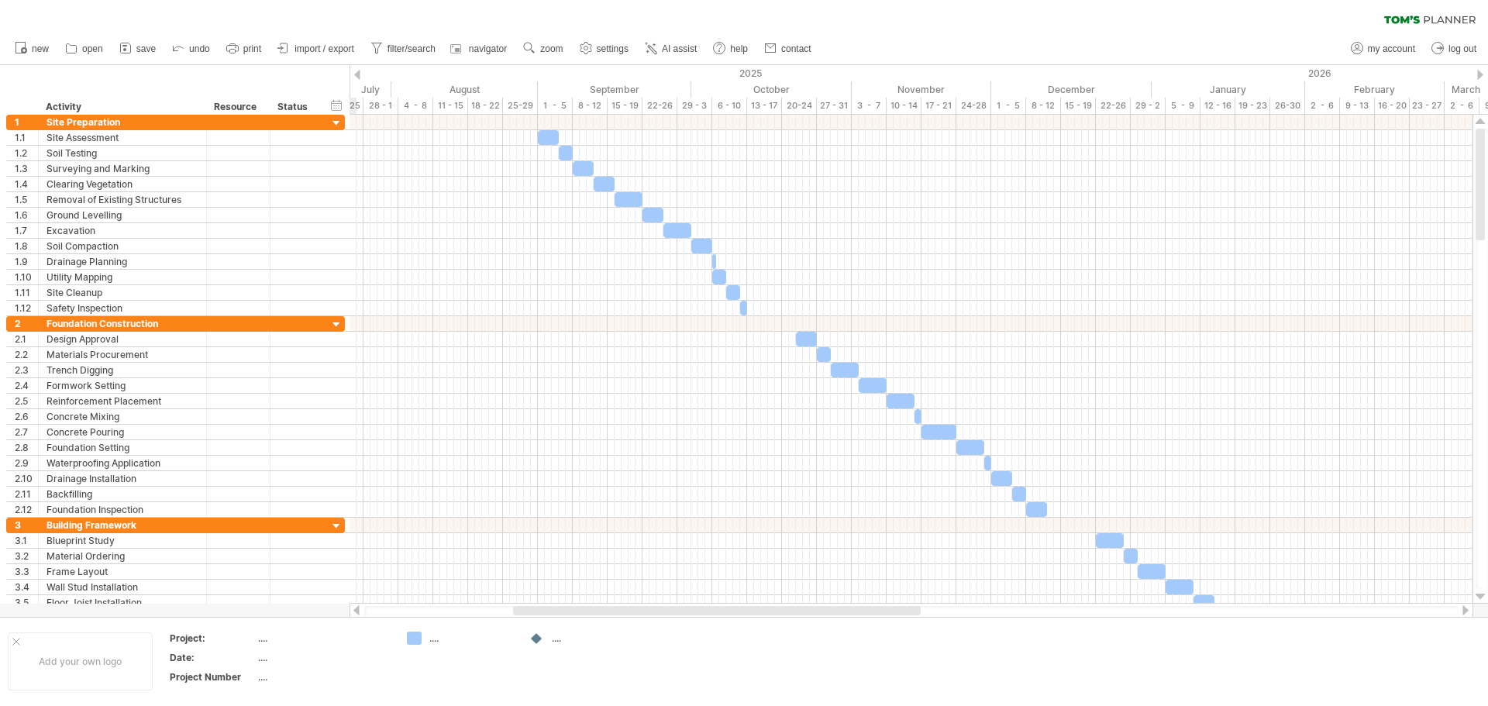
click at [1479, 73] on div at bounding box center [1480, 75] width 6 height 10
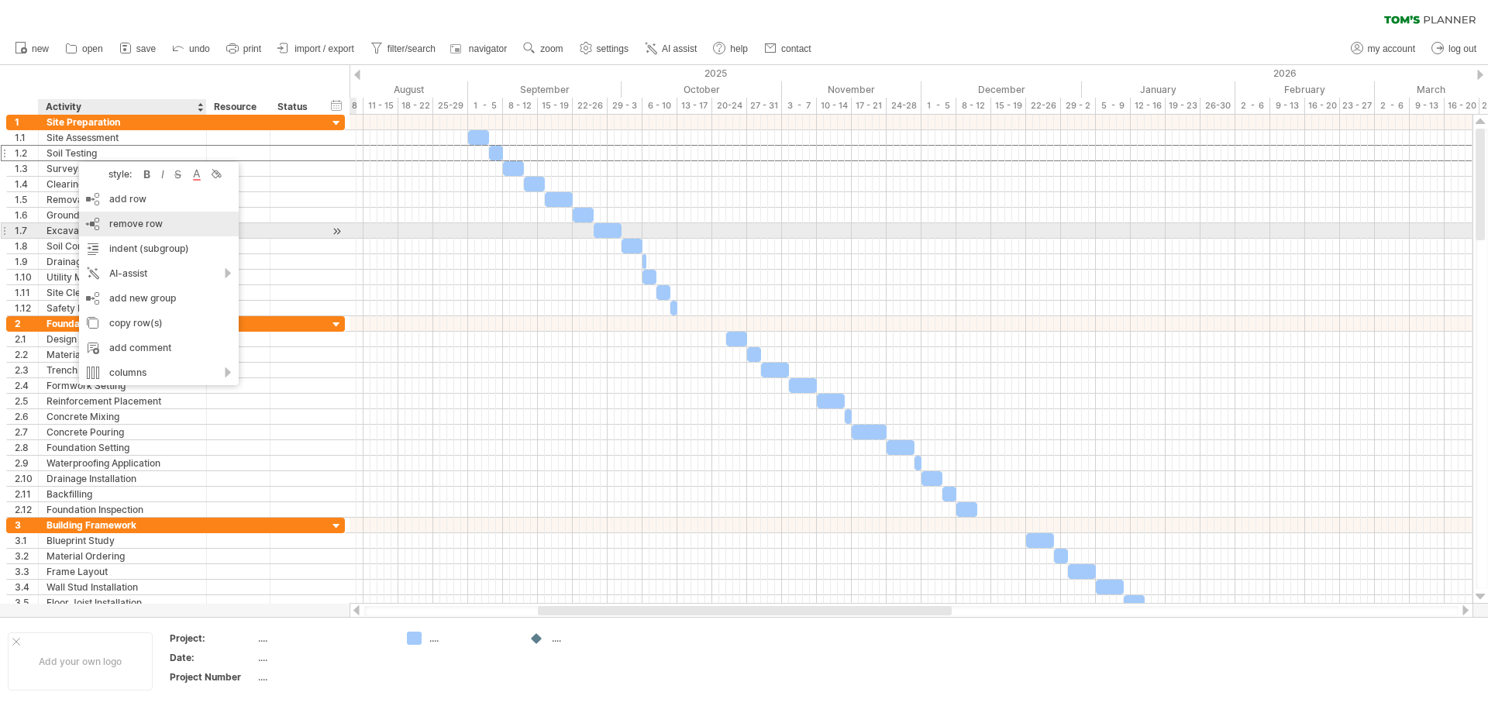
click at [126, 223] on span "remove row" at bounding box center [135, 224] width 53 height 12
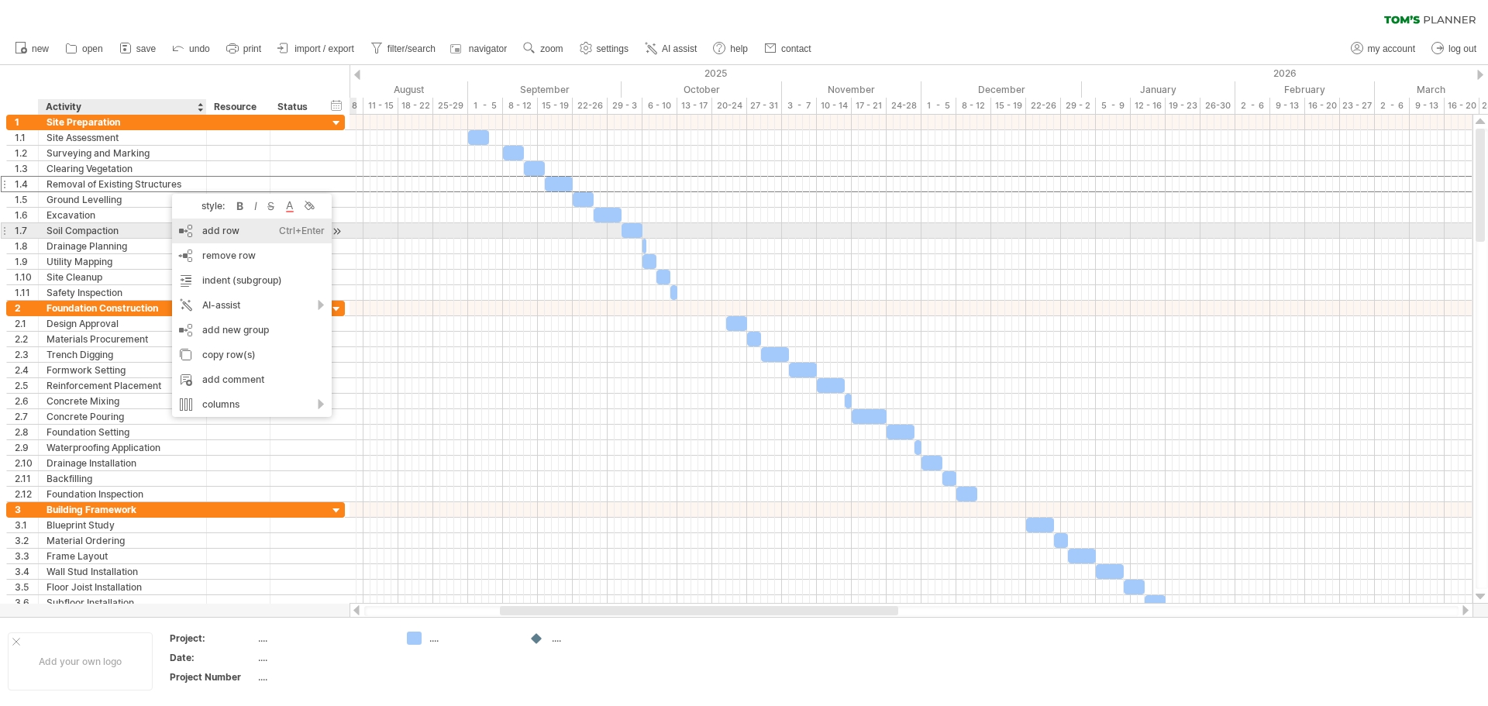
click at [211, 232] on div "add row Ctrl+Enter Cmd+Enter" at bounding box center [252, 231] width 160 height 25
click at [207, 222] on div "add row Ctrl+Enter Cmd+Enter" at bounding box center [245, 227] width 160 height 25
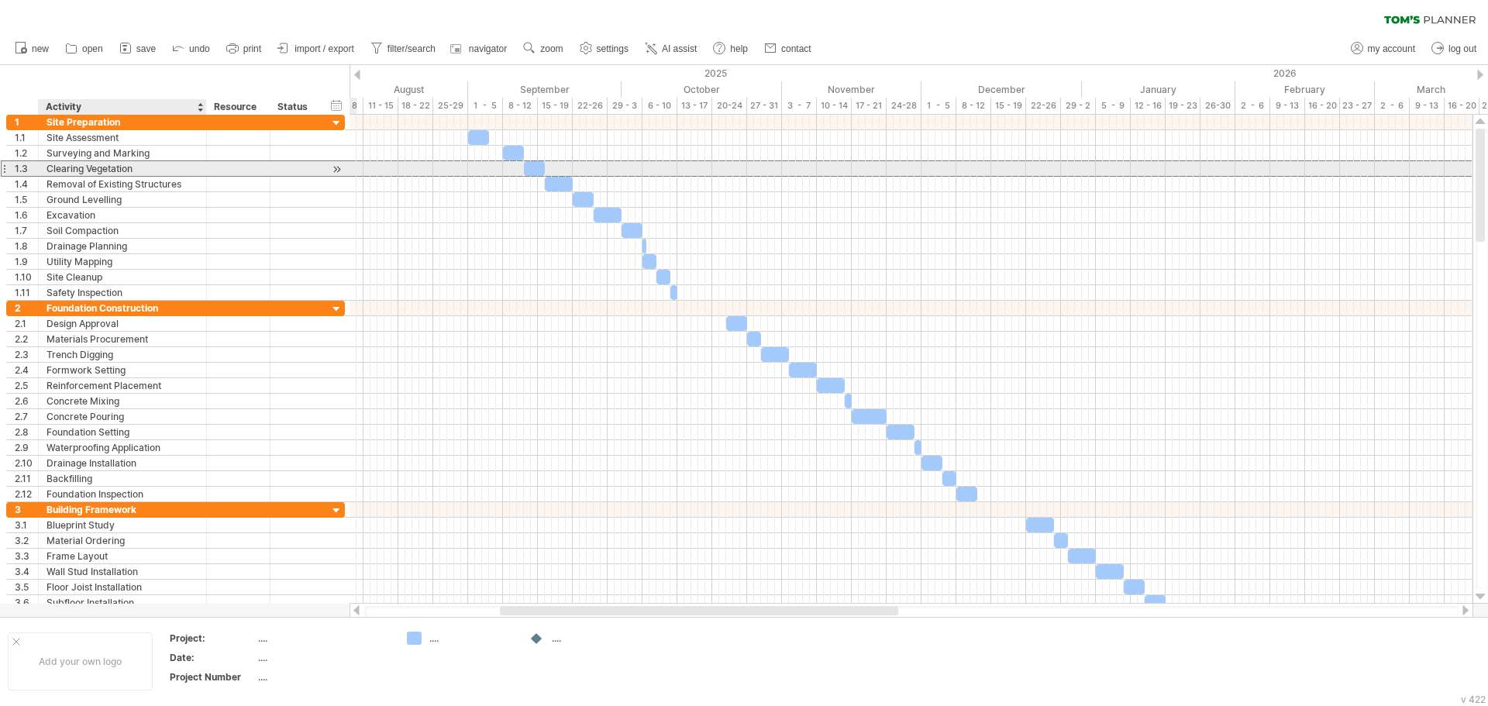
click at [161, 168] on div "Clearing Vegetation" at bounding box center [123, 168] width 152 height 15
click at [150, 186] on div "Removal of Existing Structures" at bounding box center [123, 184] width 152 height 15
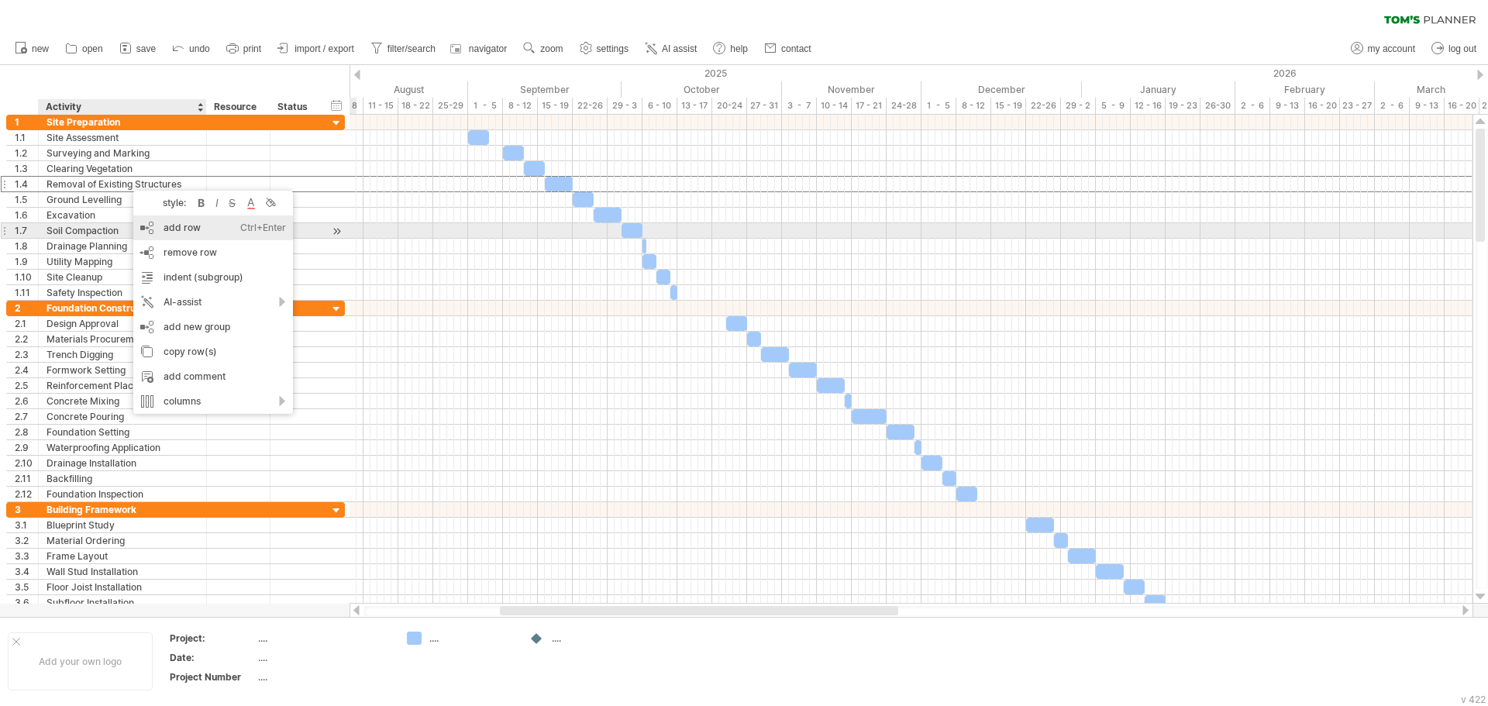
click at [184, 225] on div "add row Ctrl+Enter Cmd+Enter" at bounding box center [213, 227] width 160 height 25
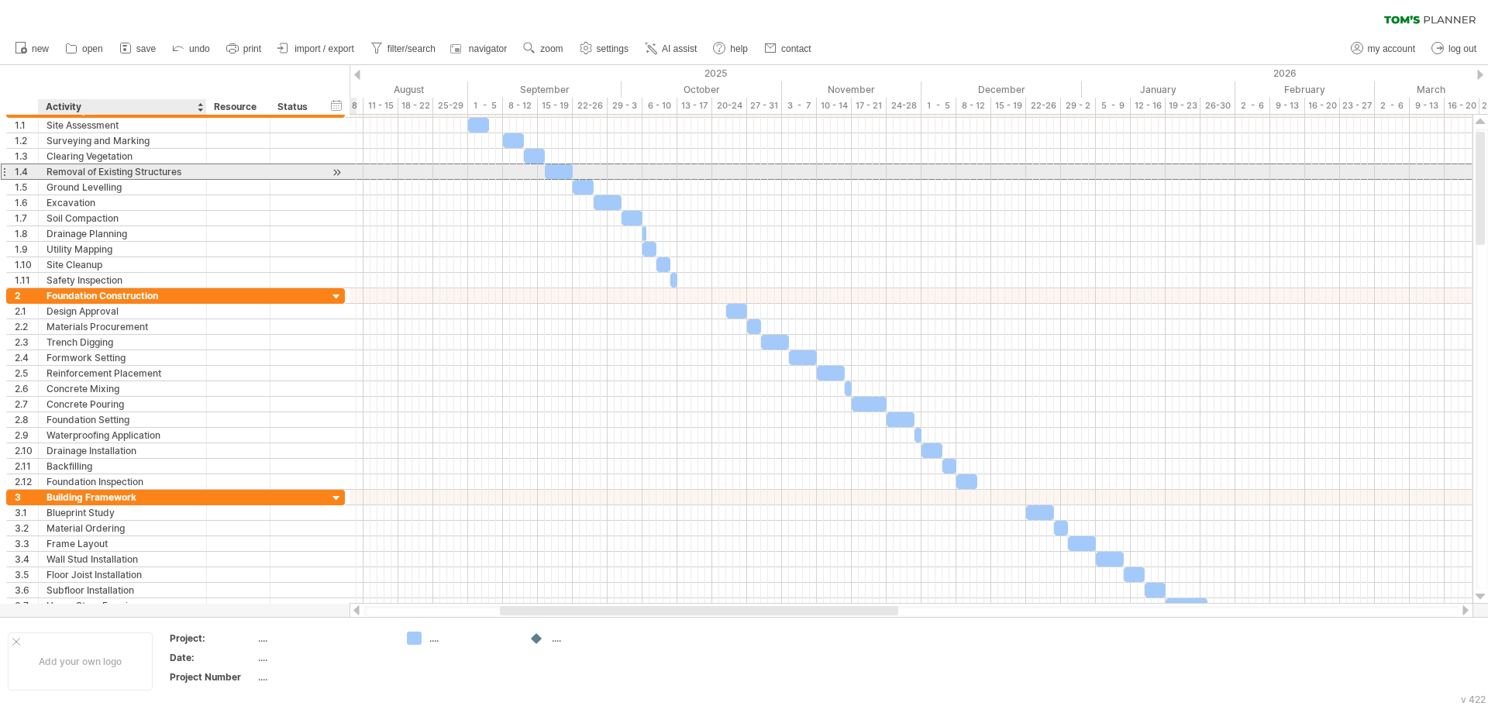
click at [112, 171] on div "Removal of Existing Structures" at bounding box center [123, 171] width 152 height 15
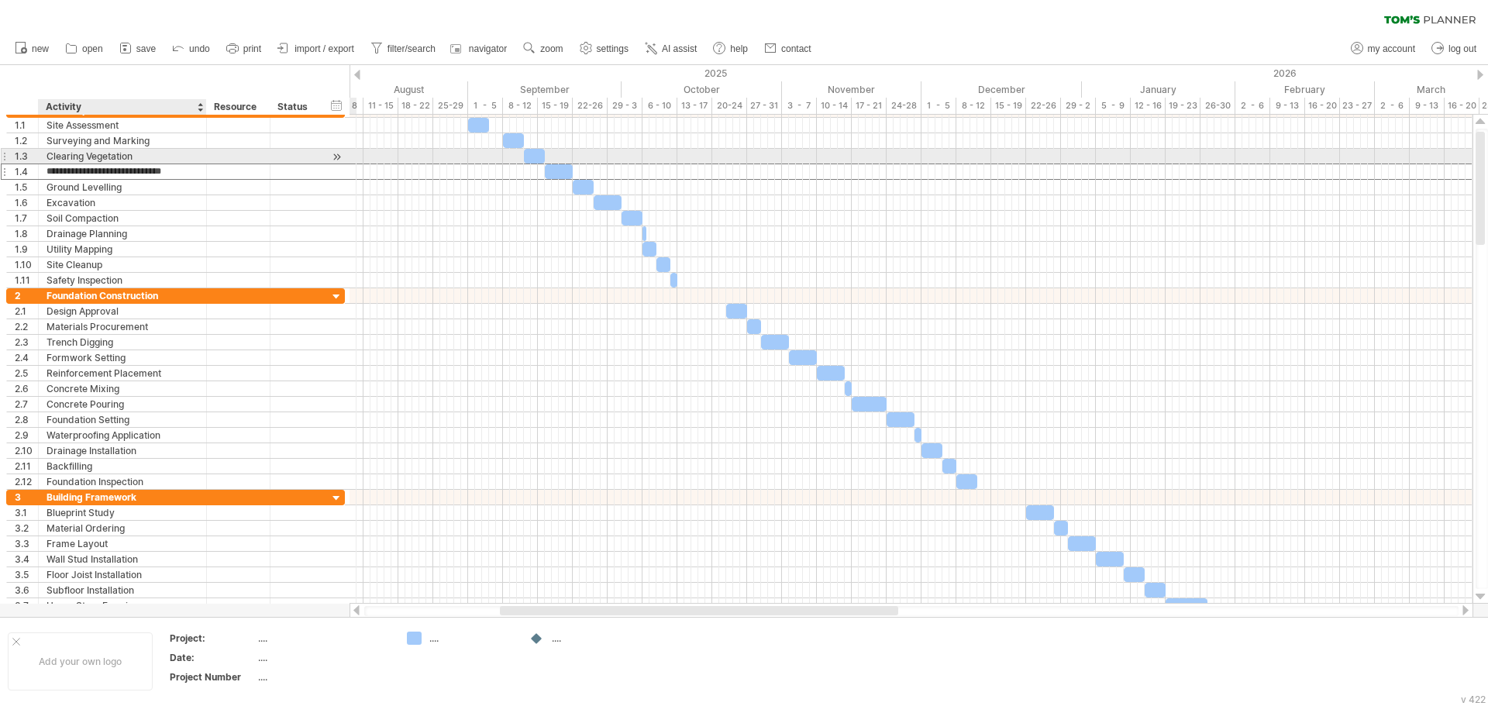
click at [88, 157] on div "Clearing Vegetation" at bounding box center [123, 156] width 152 height 15
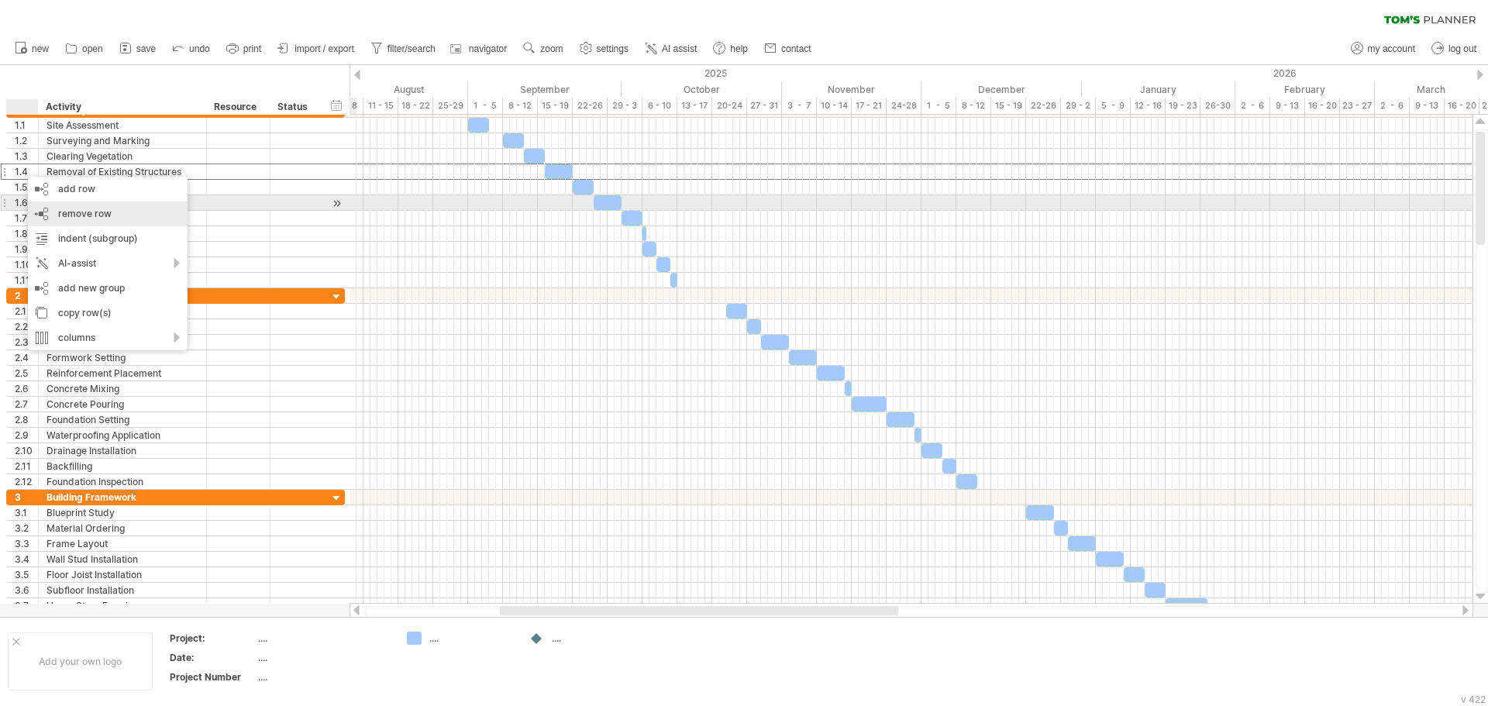
click at [74, 205] on div "remove row remove selected rows" at bounding box center [108, 214] width 160 height 25
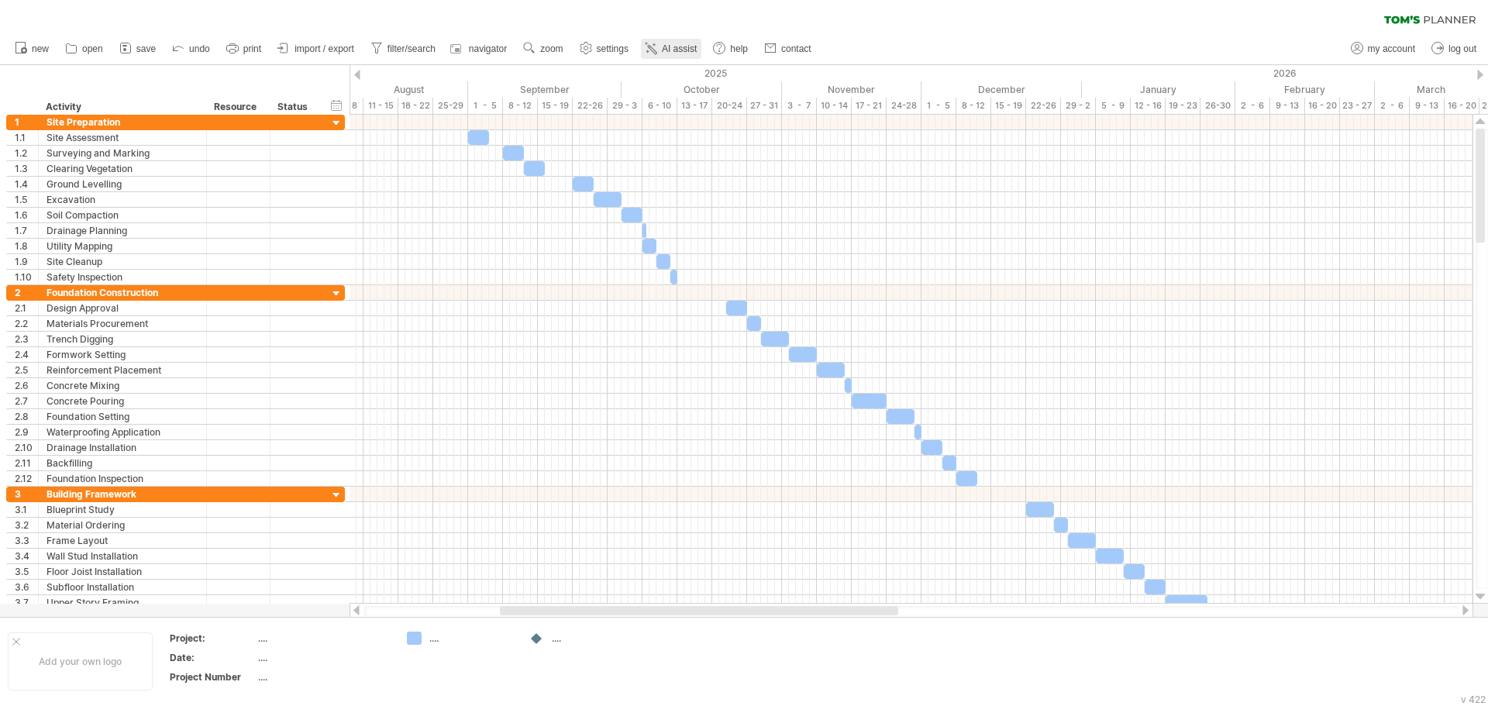
click at [675, 52] on span "AI assist" at bounding box center [679, 48] width 35 height 11
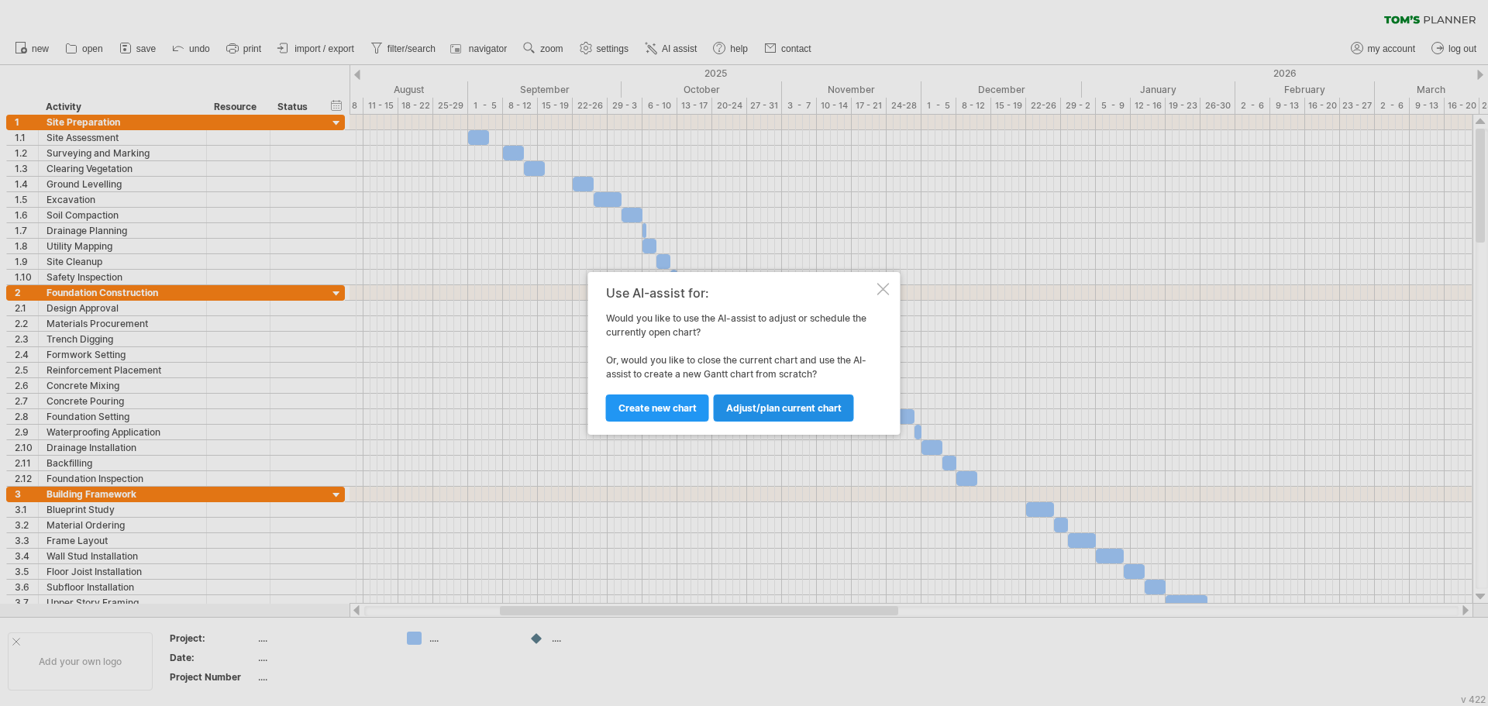
click at [748, 410] on span "Adjust/plan current chart" at bounding box center [784, 408] width 116 height 12
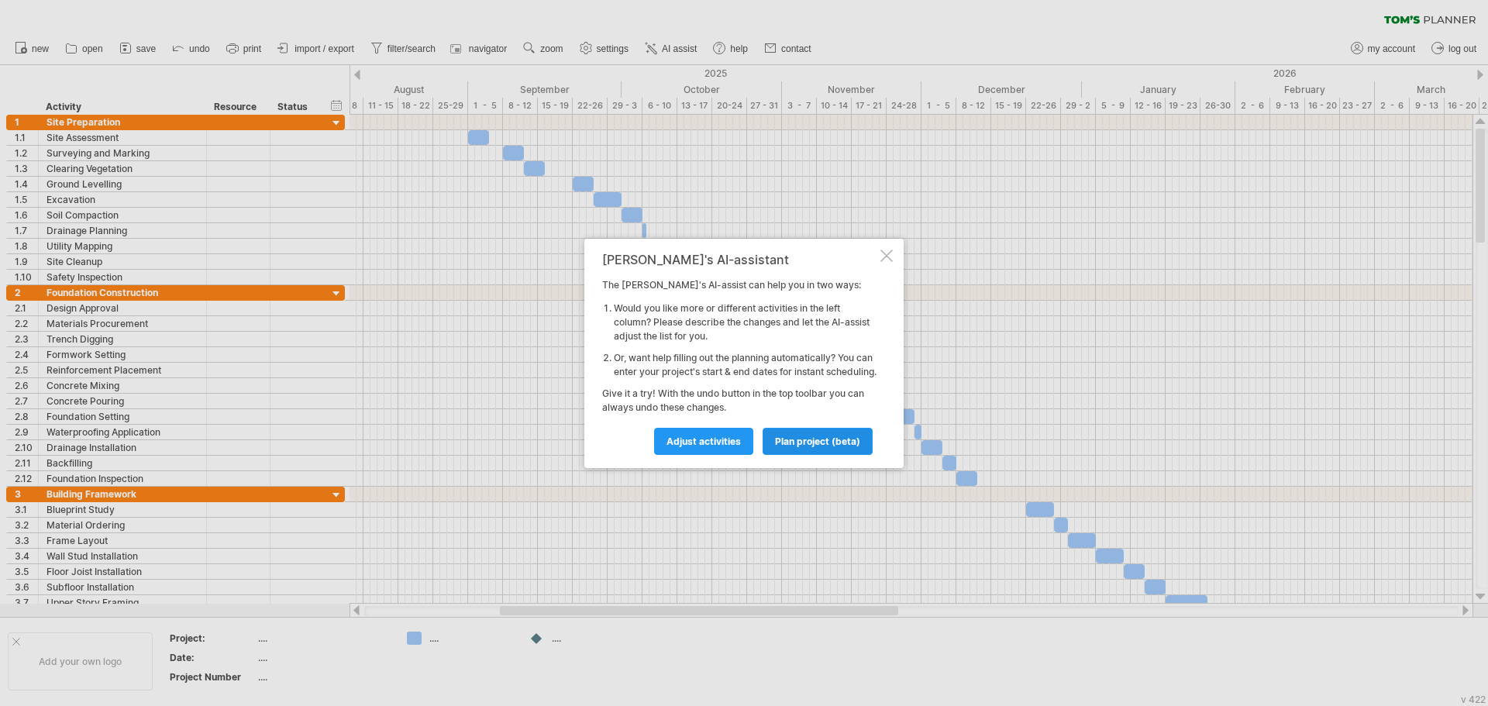
click at [794, 447] on span "plan project (beta)" at bounding box center [817, 442] width 85 height 12
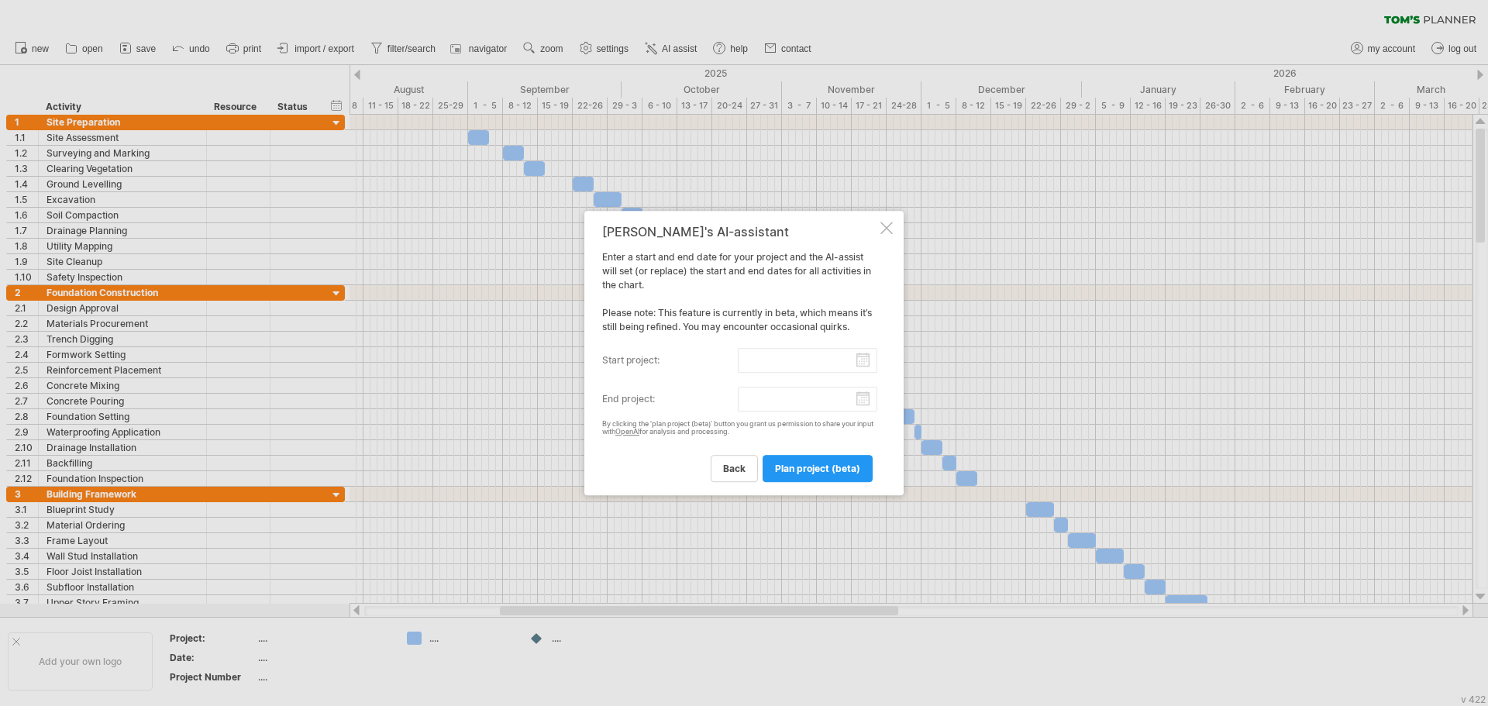
click at [865, 358] on input "start project:" at bounding box center [808, 360] width 140 height 25
click at [750, 375] on link "next" at bounding box center [750, 376] width 12 height 12
click at [750, 376] on link "next" at bounding box center [750, 376] width 12 height 12
click at [684, 416] on link "1" at bounding box center [685, 419] width 8 height 15
type input "********"
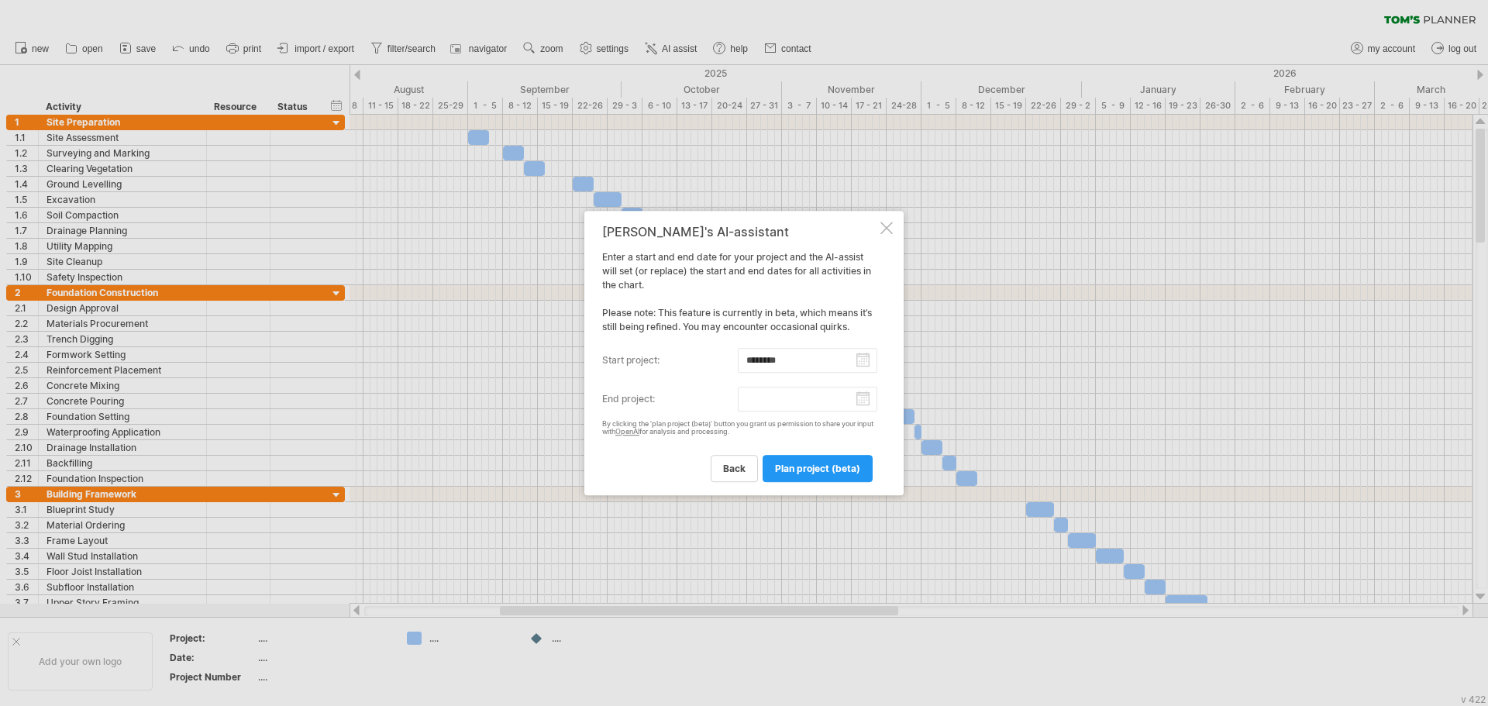
click at [867, 395] on input "end project:" at bounding box center [808, 399] width 140 height 25
click at [748, 412] on link "next" at bounding box center [750, 415] width 12 height 12
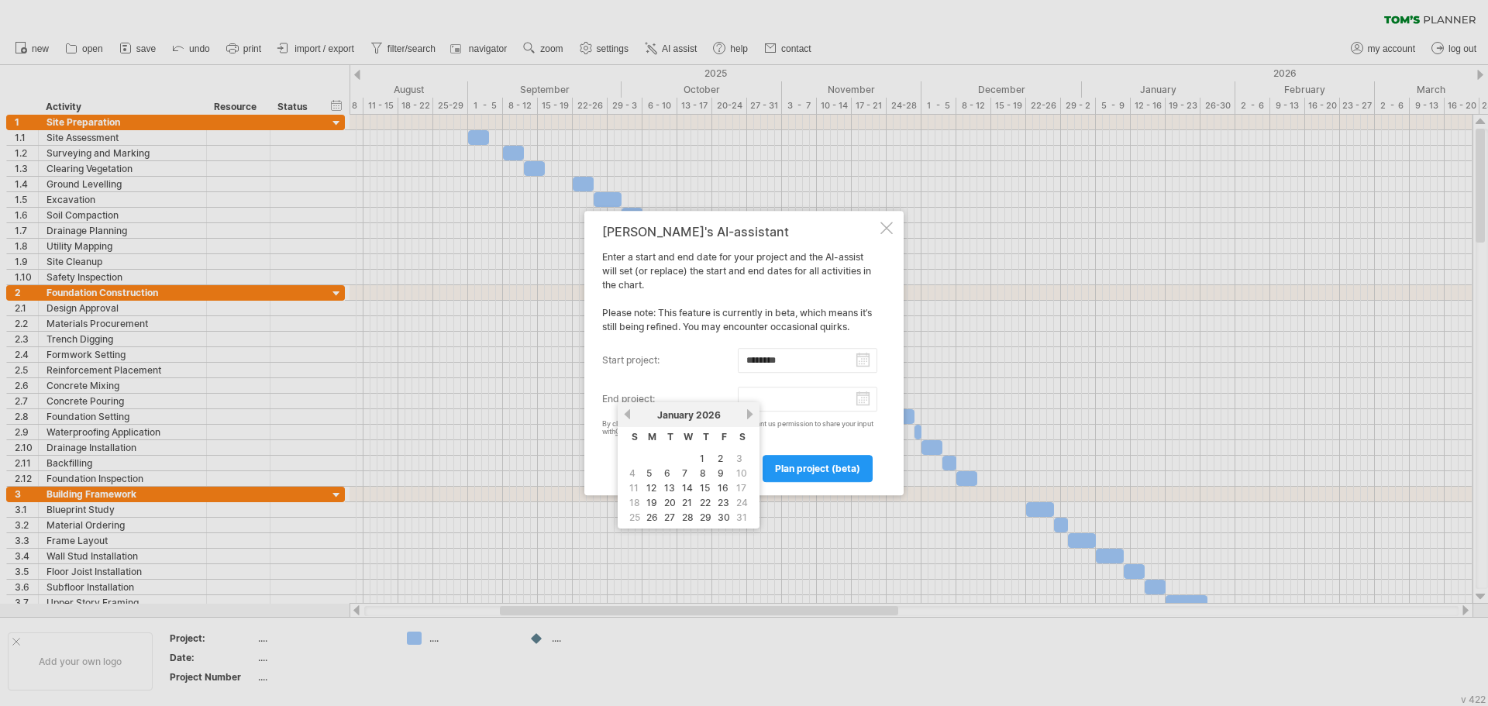
click at [748, 412] on link "next" at bounding box center [750, 415] width 12 height 12
click at [748, 412] on link "next" at bounding box center [749, 415] width 12 height 12
click at [748, 412] on link "next" at bounding box center [750, 415] width 12 height 12
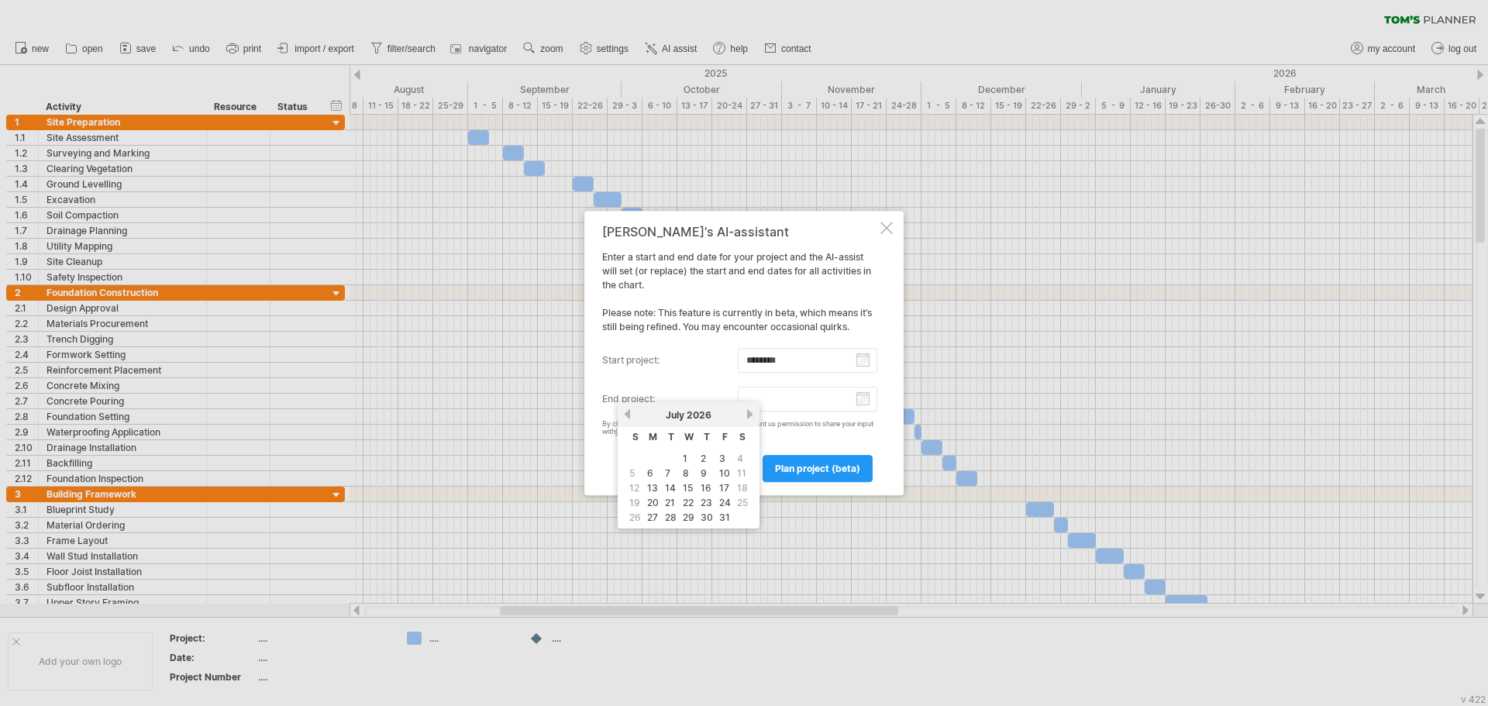
click at [748, 412] on link "next" at bounding box center [750, 415] width 12 height 12
click at [746, 412] on link "next" at bounding box center [750, 415] width 12 height 12
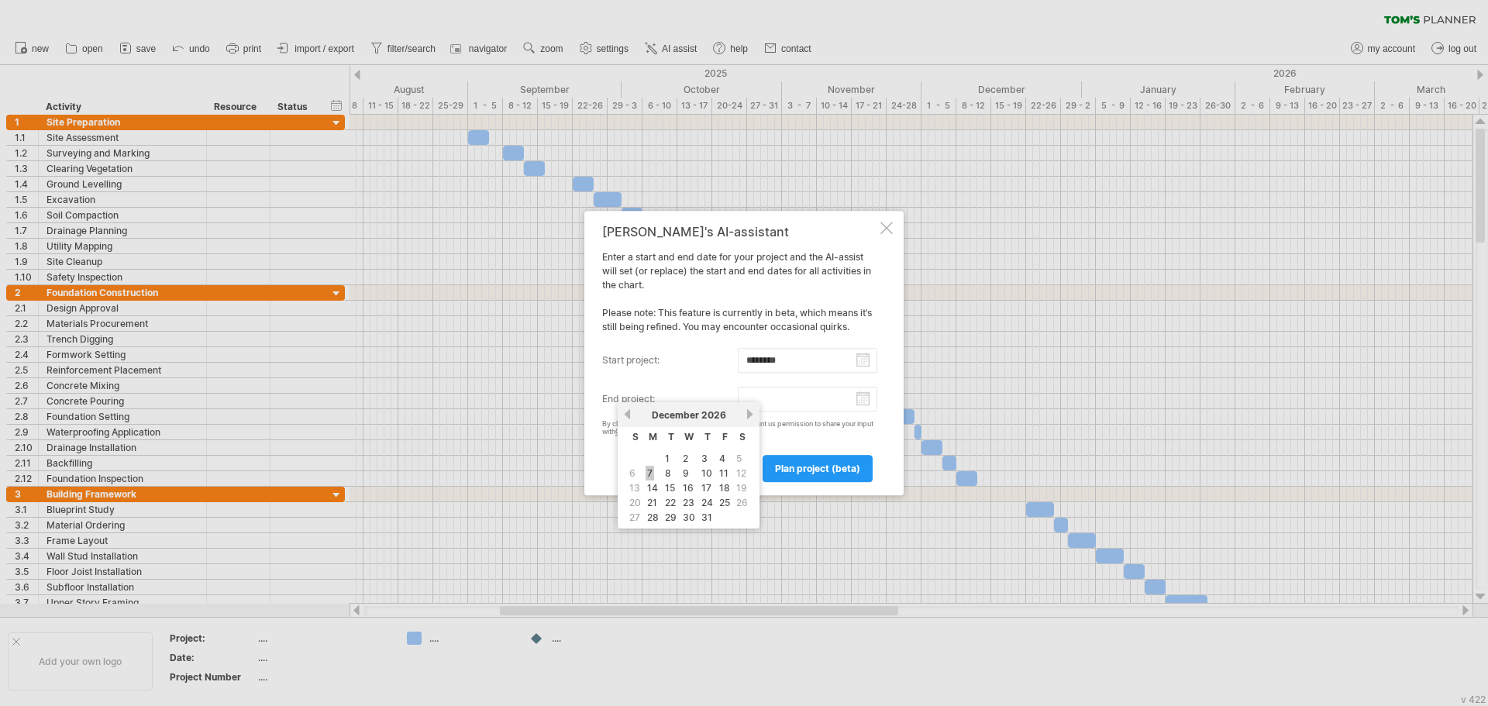
click at [653, 474] on link "7" at bounding box center [650, 473] width 9 height 15
type input "********"
click at [787, 467] on span "plan project (beta)" at bounding box center [817, 469] width 85 height 12
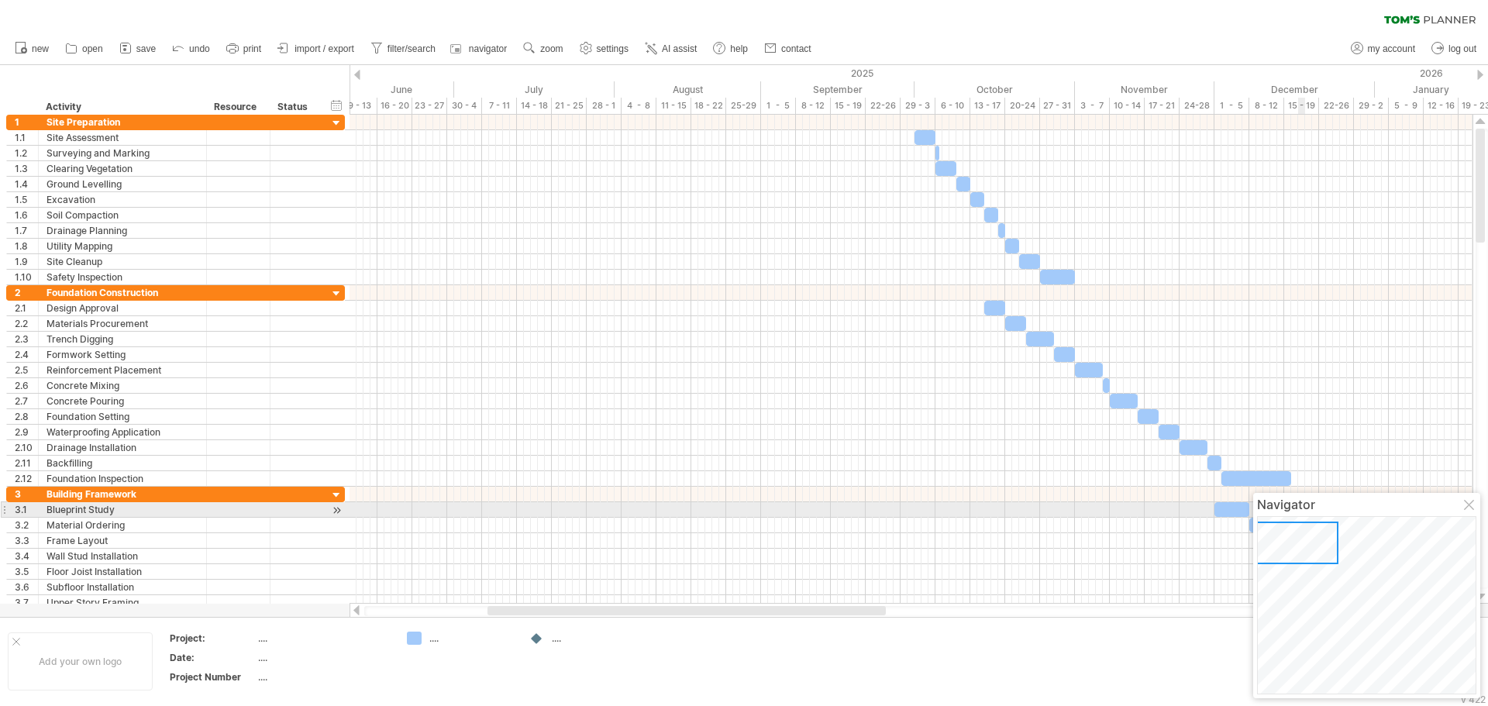
click at [1472, 504] on div at bounding box center [1470, 506] width 12 height 12
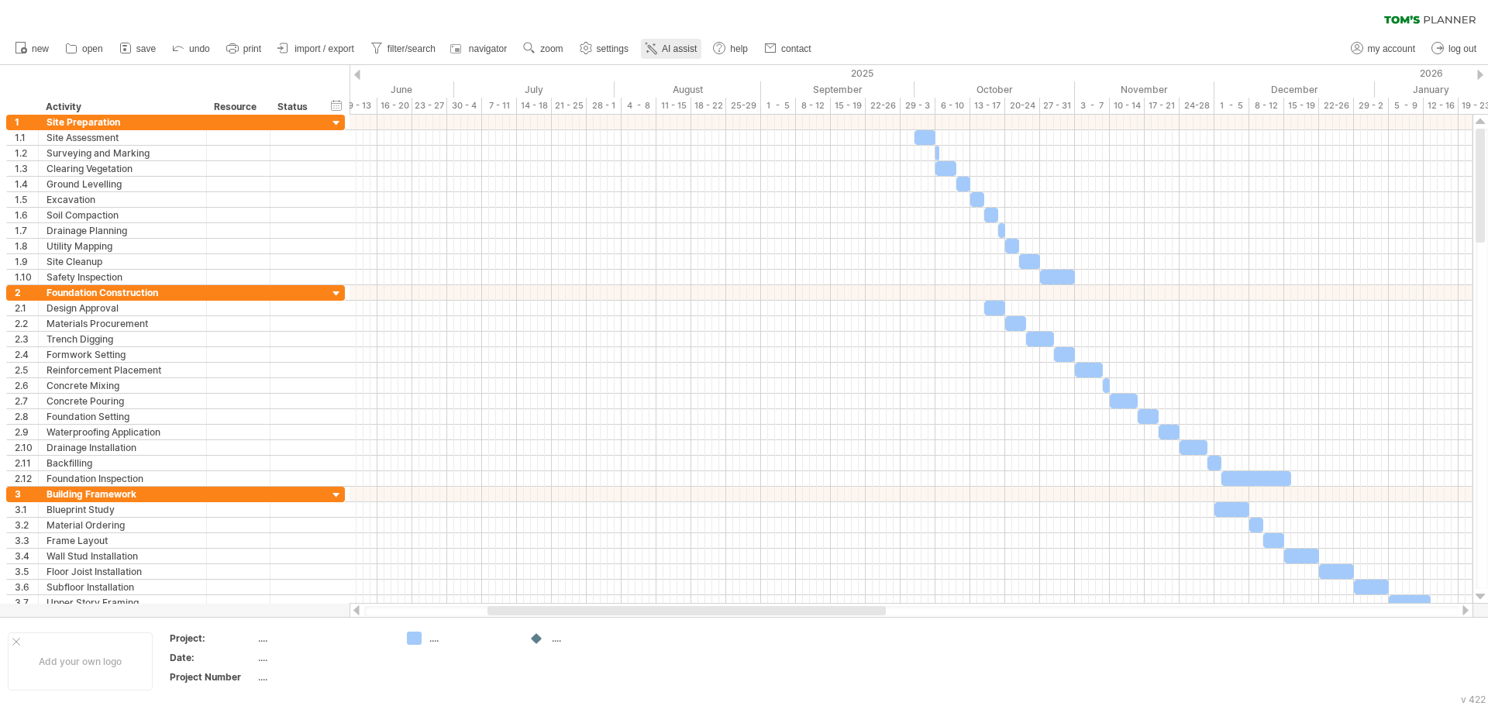
click at [688, 47] on span "AI assist" at bounding box center [679, 48] width 35 height 11
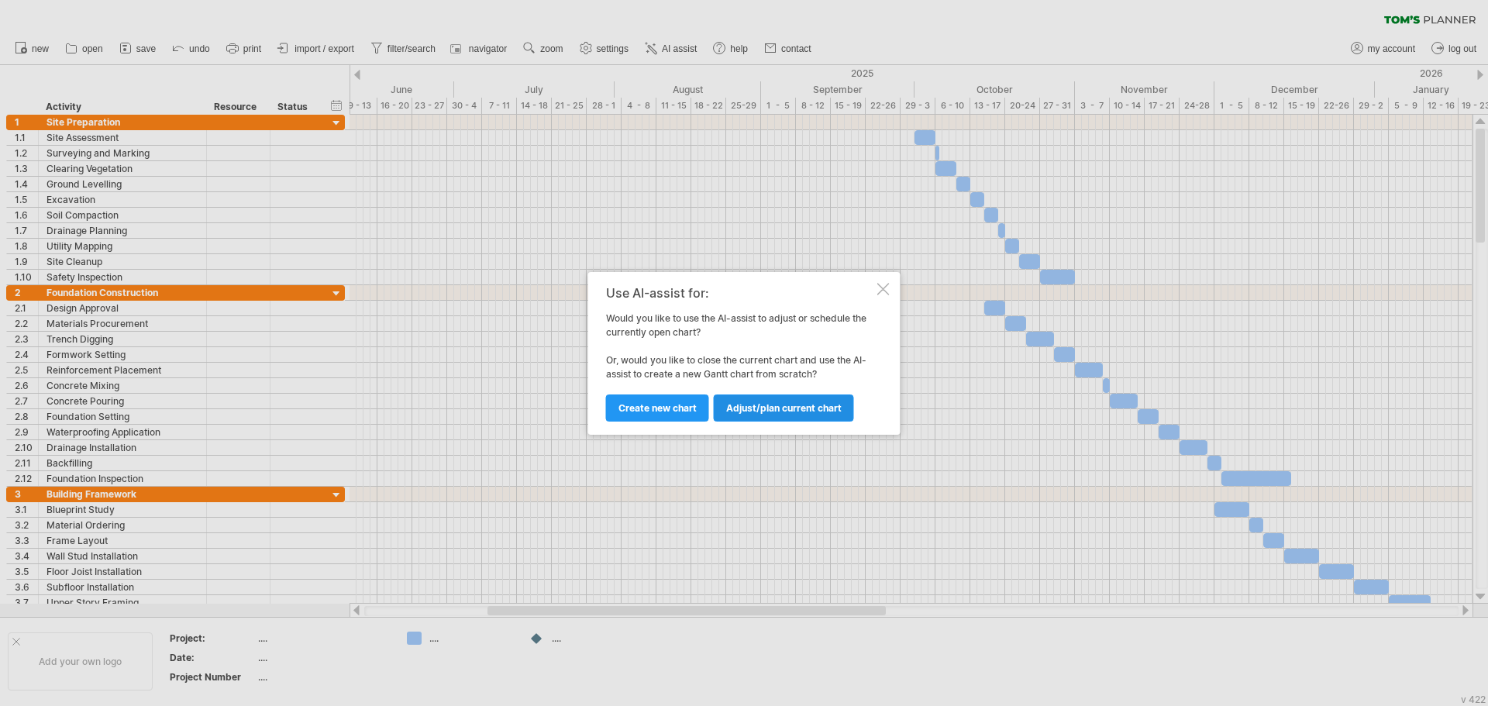
click at [767, 404] on span "Adjust/plan current chart" at bounding box center [784, 408] width 116 height 12
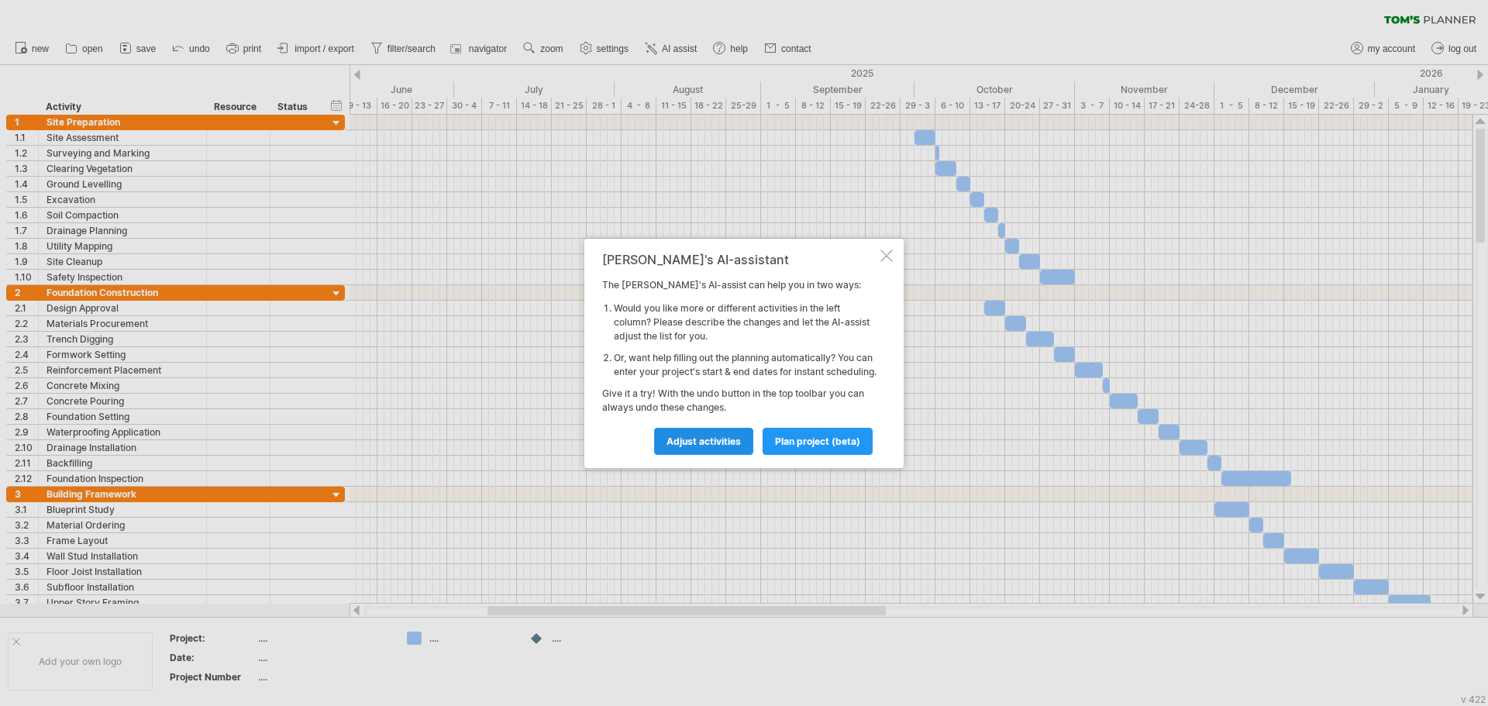
click at [691, 444] on span "Adjust activities" at bounding box center [704, 442] width 74 height 12
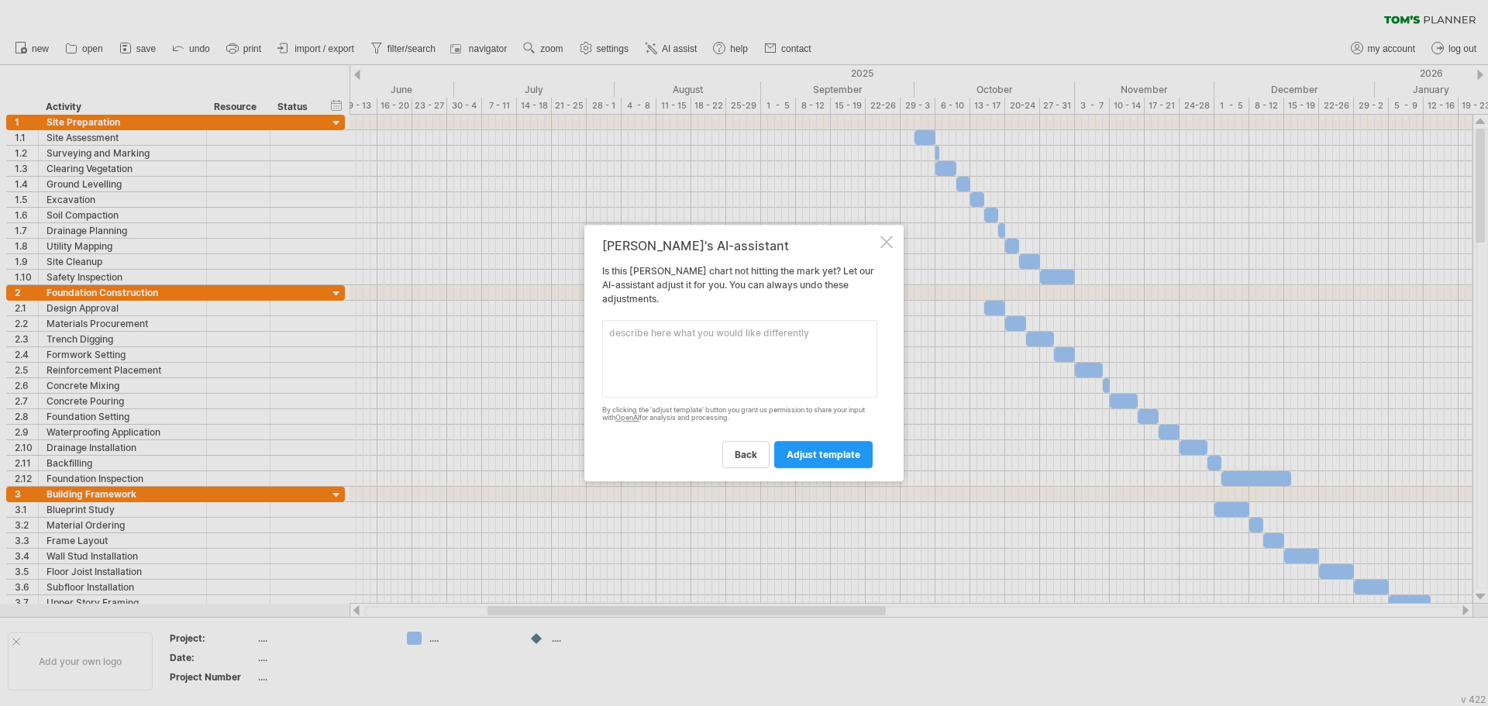
click at [686, 333] on textarea at bounding box center [739, 359] width 275 height 78
type textarea "include architectural design process and council approval also include tender p…"
click at [838, 463] on link "adjust template" at bounding box center [823, 454] width 98 height 27
